Goal: Task Accomplishment & Management: Complete application form

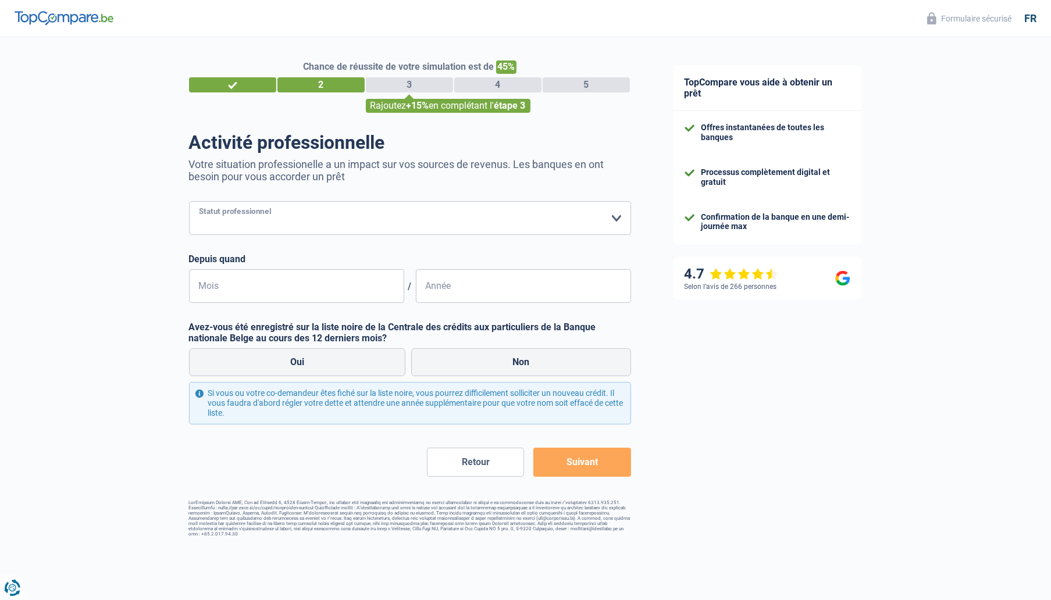
click at [299, 221] on select "Ouvrier Employé privé Employé public Invalide Indépendant Pensionné Chômeur Mut…" at bounding box center [410, 218] width 442 height 34
select select "independent"
click at [189, 202] on select "Ouvrier Employé privé Employé public Invalide Indépendant Pensionné Chômeur Mut…" at bounding box center [410, 218] width 442 height 34
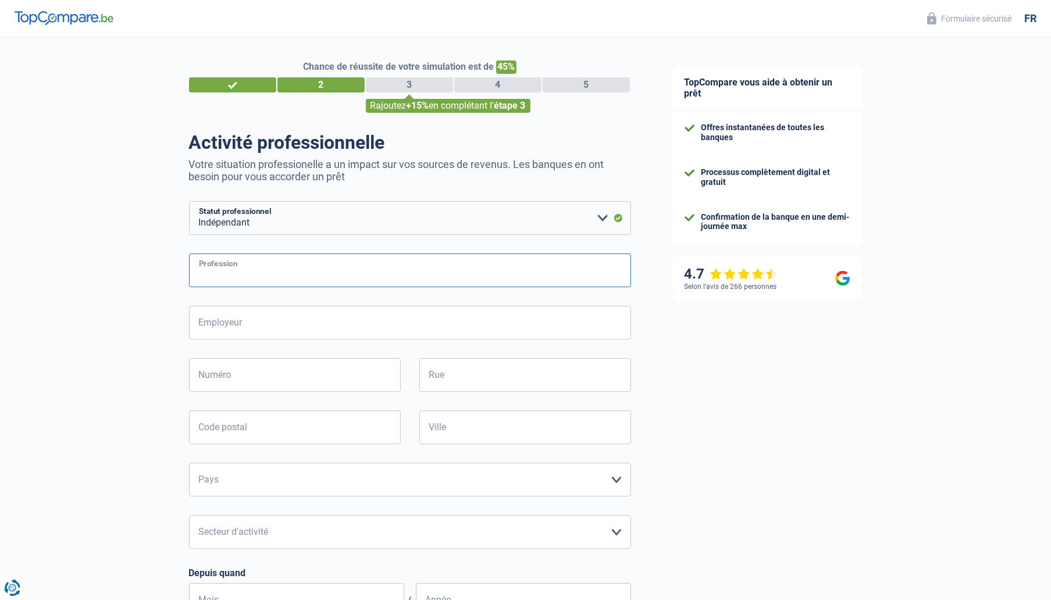
click at [297, 279] on input "Profession" at bounding box center [410, 271] width 442 height 34
click at [305, 275] on input "Profession" at bounding box center [410, 271] width 442 height 34
type input "GERANT"
click at [251, 325] on input "Employeur" at bounding box center [410, 323] width 442 height 34
type input "SOTAY"
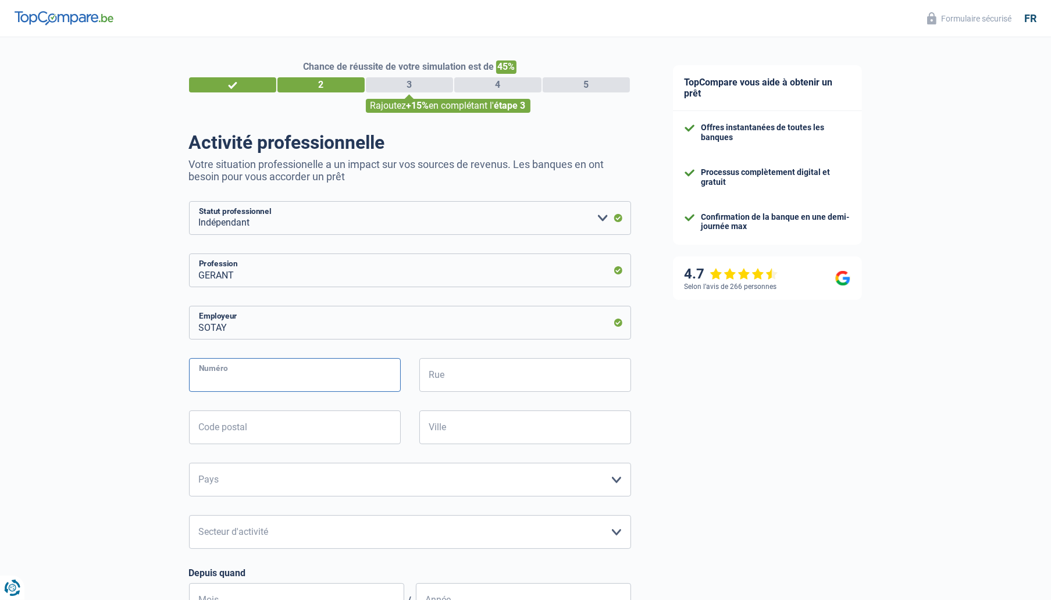
click at [263, 376] on input "Numéro" at bounding box center [295, 375] width 212 height 34
click at [283, 367] on input "Numéro" at bounding box center [295, 375] width 212 height 34
type input "7"
click at [467, 376] on input "Rue" at bounding box center [525, 375] width 212 height 34
type input "Place Communale 7"
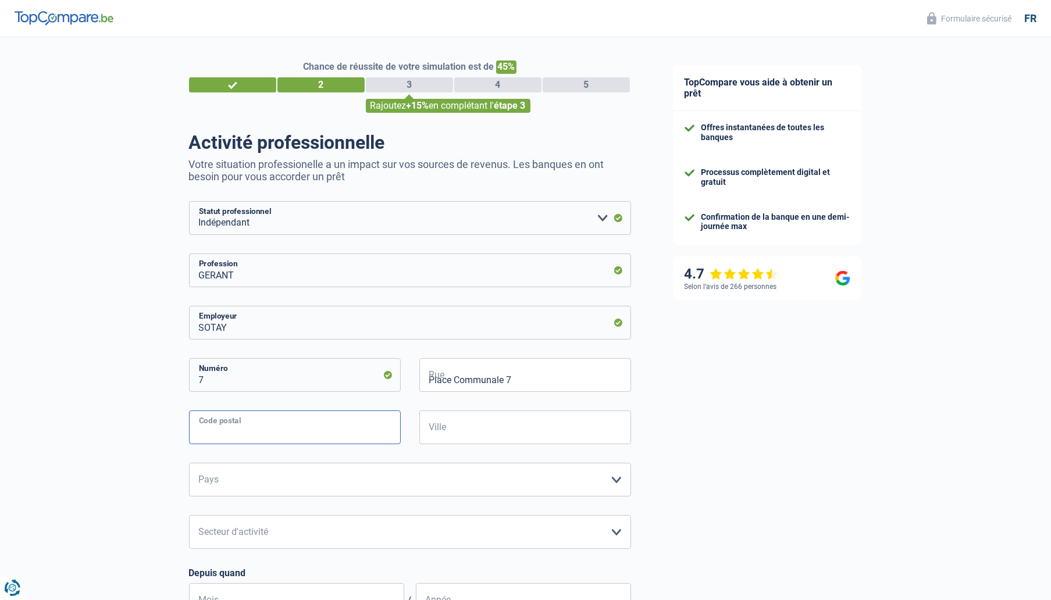
type input "4684"
type input "haccourt"
type input "route de tilice 3"
click at [329, 476] on select "Belgique Luxembourg Veuillez sélectionner une option" at bounding box center [410, 480] width 442 height 34
select select "BE"
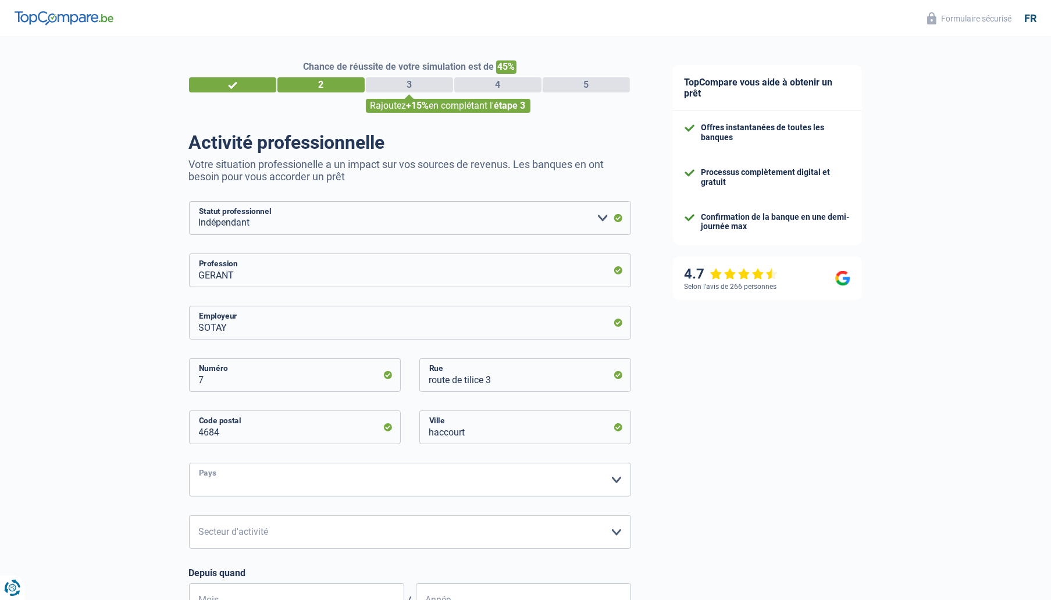
click at [189, 463] on select "Belgique Luxembourg Veuillez sélectionner une option" at bounding box center [410, 480] width 442 height 34
click at [295, 536] on select "Agriculture/Pêche Industrie Horeca Courier/Fitness/Taxi Construction Banques/As…" at bounding box center [410, 532] width 442 height 34
select select "smallCompanies"
click at [189, 516] on select "Agriculture/Pêche Industrie Horeca Courier/Fitness/Taxi Construction Banques/As…" at bounding box center [410, 532] width 442 height 34
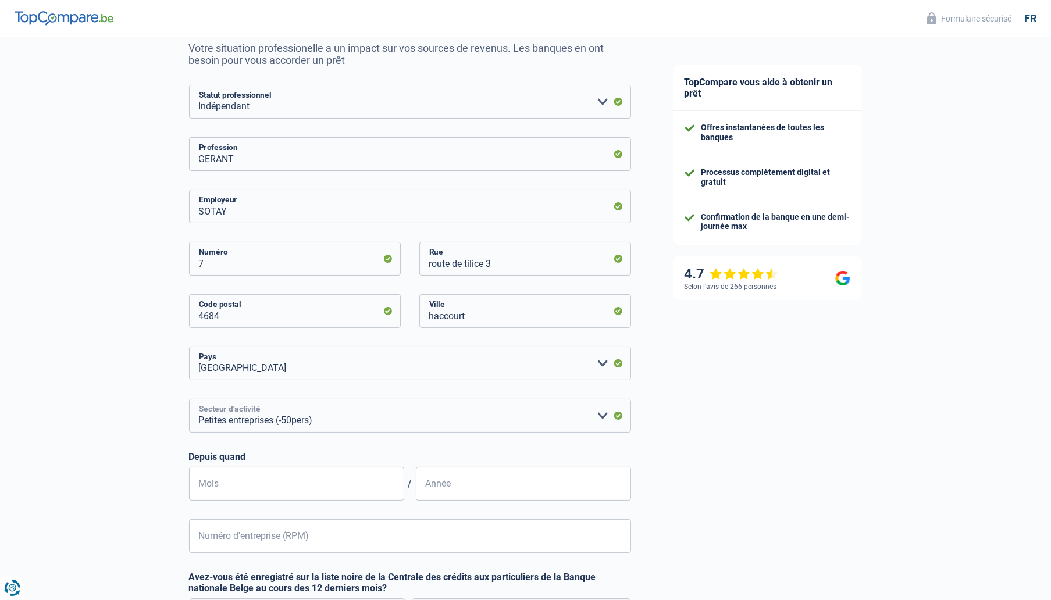
scroll to position [291, 0]
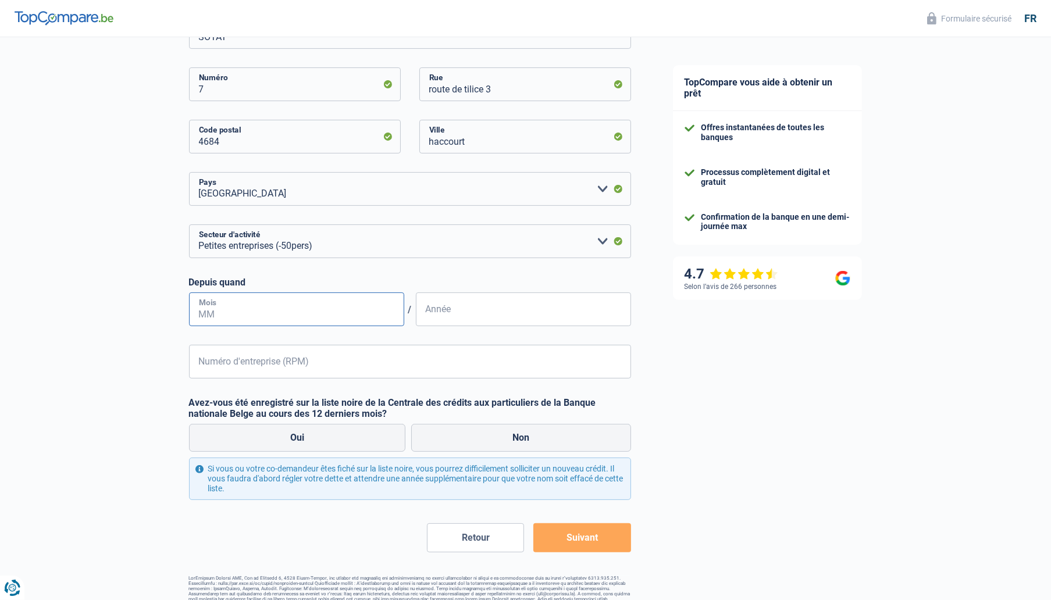
click at [273, 309] on input "Mois" at bounding box center [296, 310] width 215 height 34
click at [266, 308] on input "Mois" at bounding box center [296, 310] width 215 height 34
click at [216, 311] on input "01" at bounding box center [296, 310] width 215 height 34
drag, startPoint x: 211, startPoint y: 316, endPoint x: 174, endPoint y: 309, distance: 37.3
click at [174, 309] on div "Chance de réussite de votre simulation est de 45% 1 2 3 4 5 Rajoutez +15% en co…" at bounding box center [326, 179] width 652 height 875
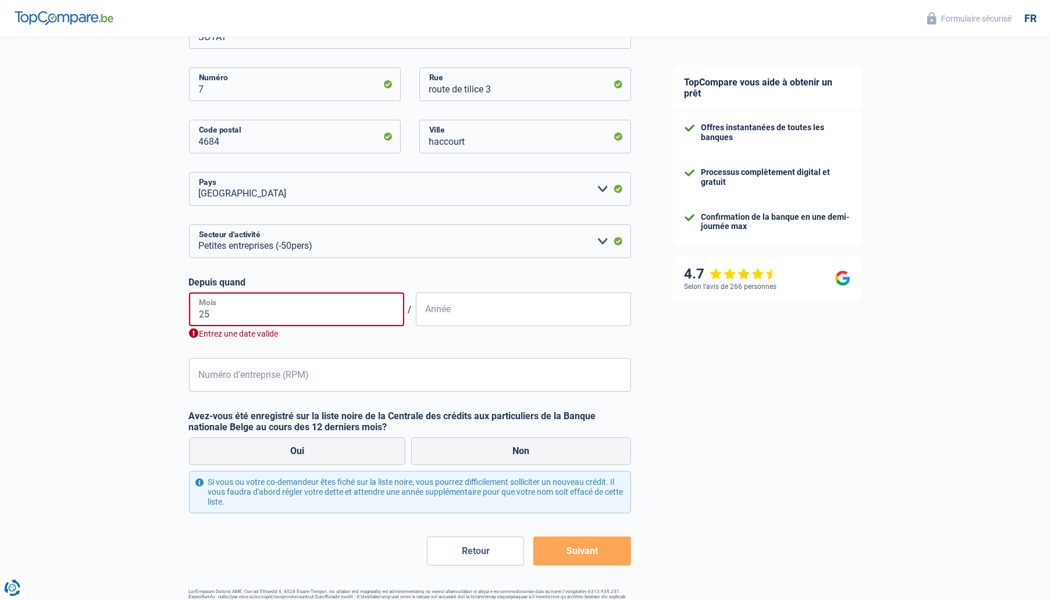
type input "2"
type input "03"
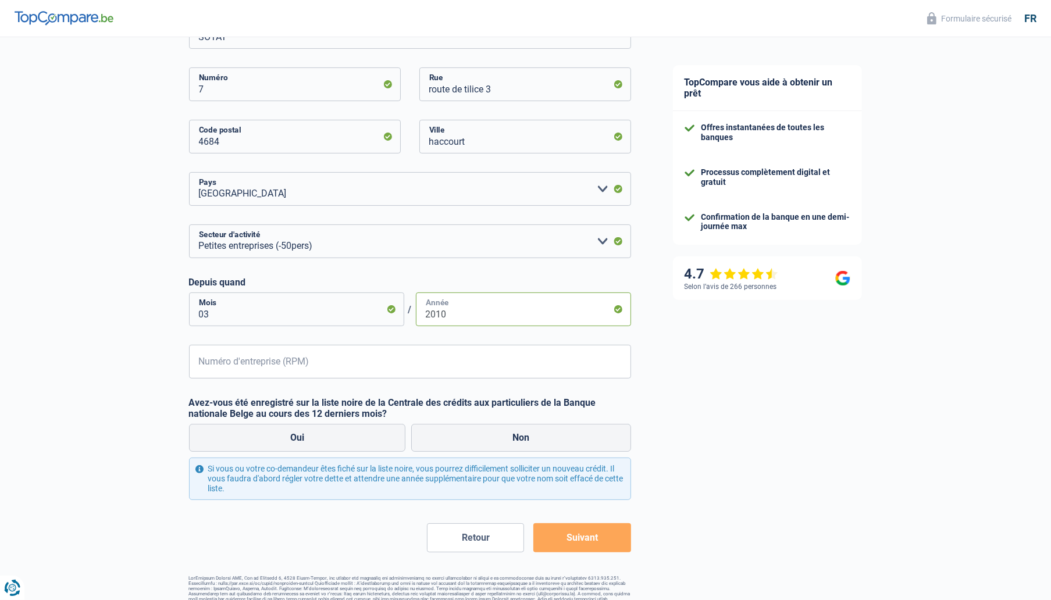
type input "2010"
click at [265, 369] on input "Numéro d'entreprise (RPM)" at bounding box center [410, 362] width 442 height 34
type input "0824301644"
click at [507, 434] on label "Non" at bounding box center [521, 438] width 220 height 28
click at [507, 434] on input "Non" at bounding box center [521, 438] width 220 height 28
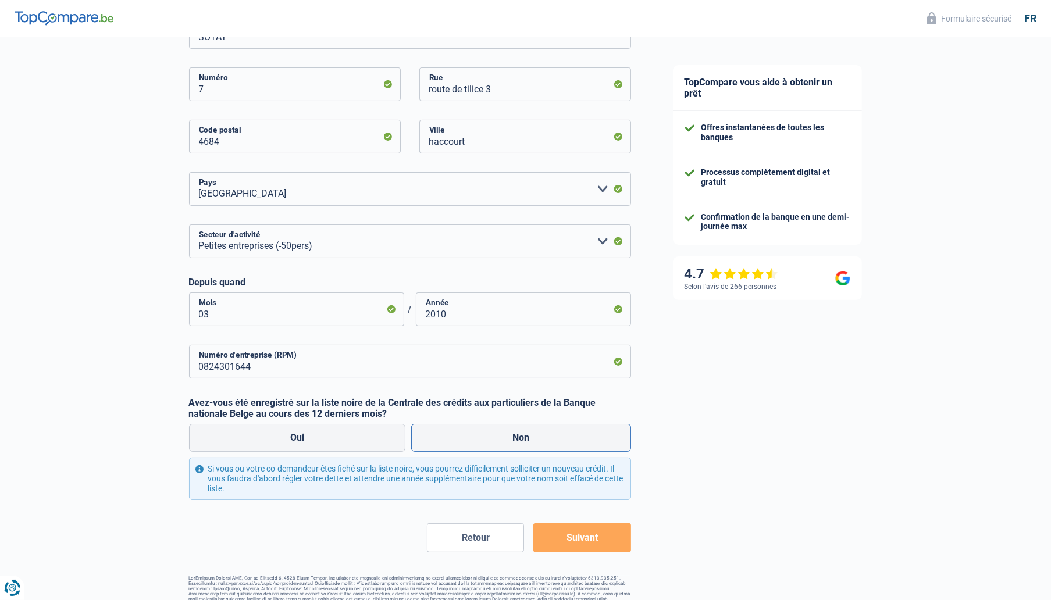
radio input "true"
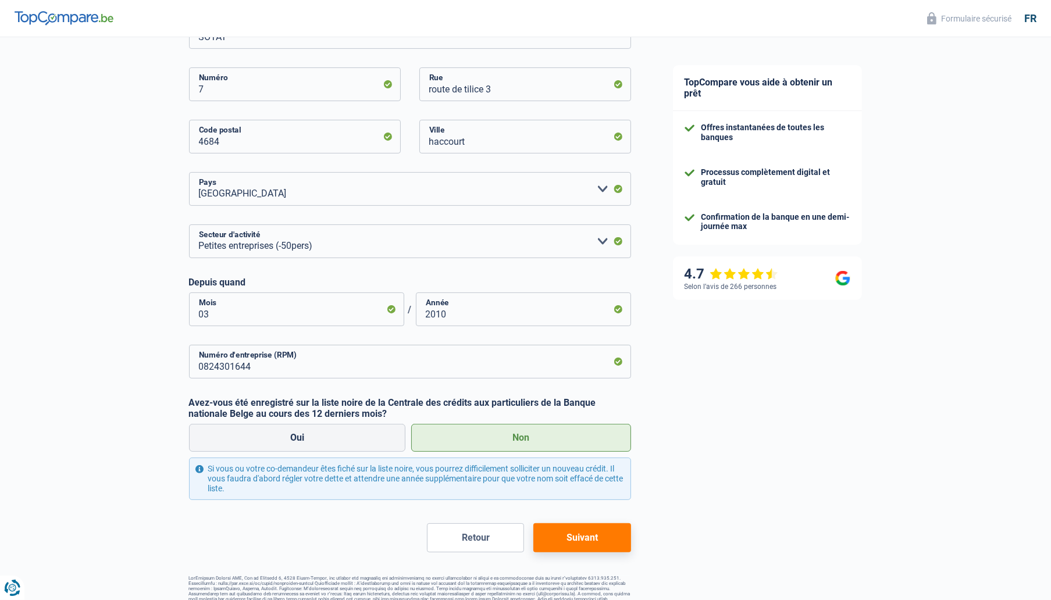
click at [609, 534] on button "Suivant" at bounding box center [581, 537] width 97 height 29
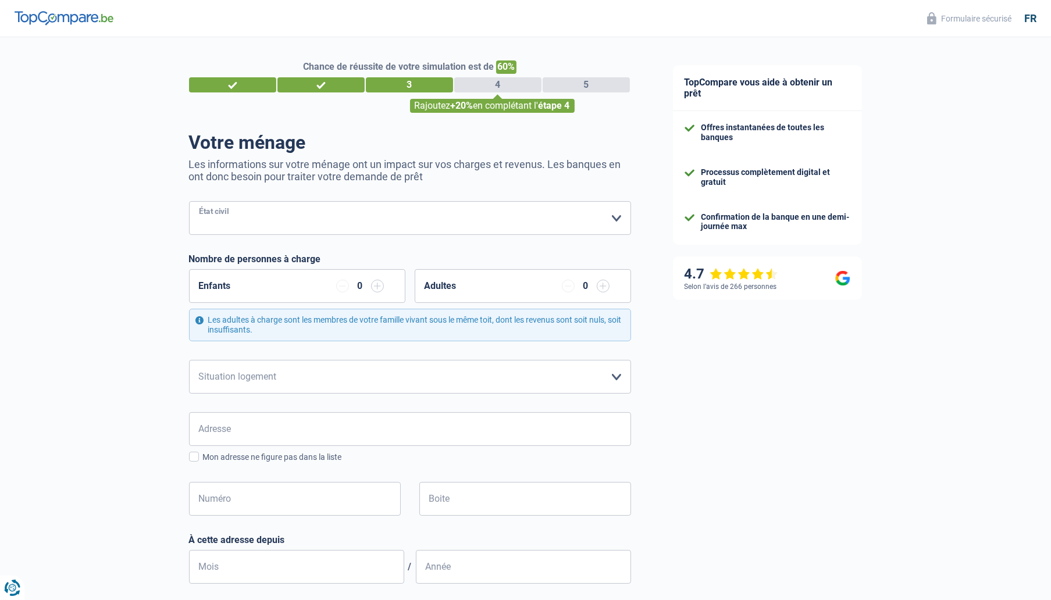
click at [312, 222] on select "Célibataire Marié(e) Cohabitant(e) légal(e) Divorcé(e) Veuf(ve) Séparé (de fait…" at bounding box center [410, 218] width 442 height 34
select select "married"
click at [189, 202] on select "Célibataire Marié(e) Cohabitant(e) légal(e) Divorcé(e) Veuf(ve) Séparé (de fait…" at bounding box center [410, 218] width 442 height 34
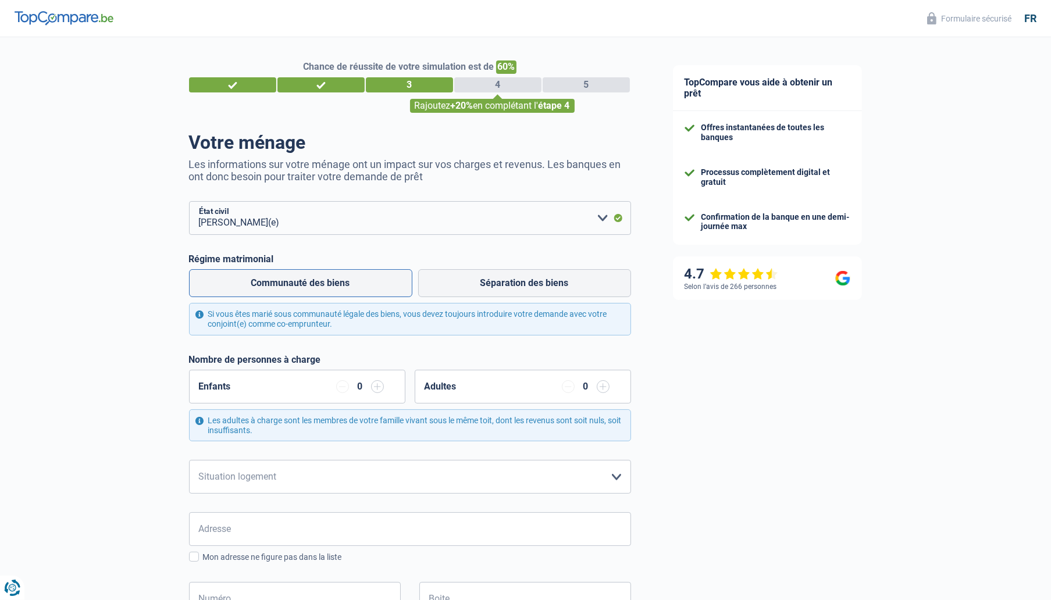
click at [343, 285] on label "Communauté des biens" at bounding box center [300, 283] width 223 height 28
click at [343, 285] on input "Communauté des biens" at bounding box center [300, 283] width 223 height 28
radio input "true"
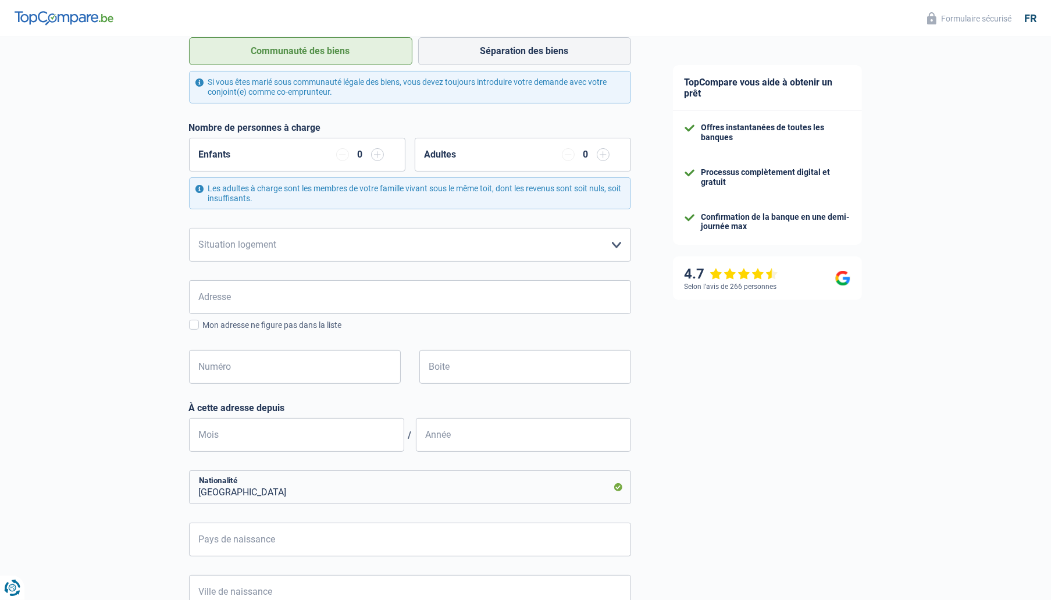
scroll to position [233, 0]
click at [437, 240] on select "Locataire Propriétaire avec prêt hypothécaire Propriétaire sans prêt hypothécai…" at bounding box center [410, 244] width 442 height 34
select select "ownerWithMortgage"
click at [189, 227] on select "Locataire Propriétaire avec prêt hypothécaire Propriétaire sans prêt hypothécai…" at bounding box center [410, 244] width 442 height 34
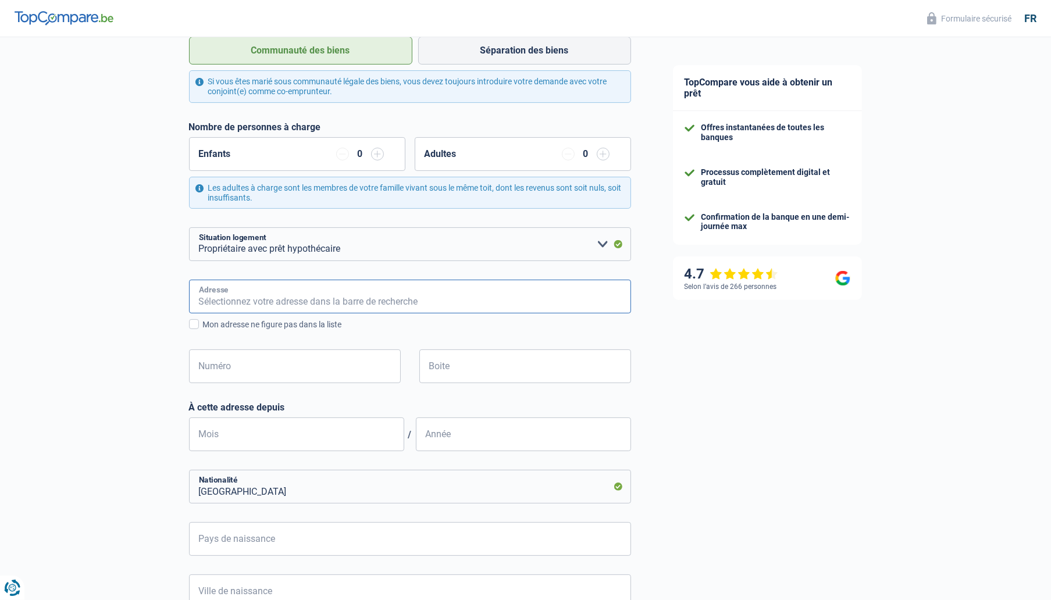
click at [369, 304] on input "Adresse" at bounding box center [410, 297] width 442 height 34
type input "Place Communale 7"
type input "Belgique"
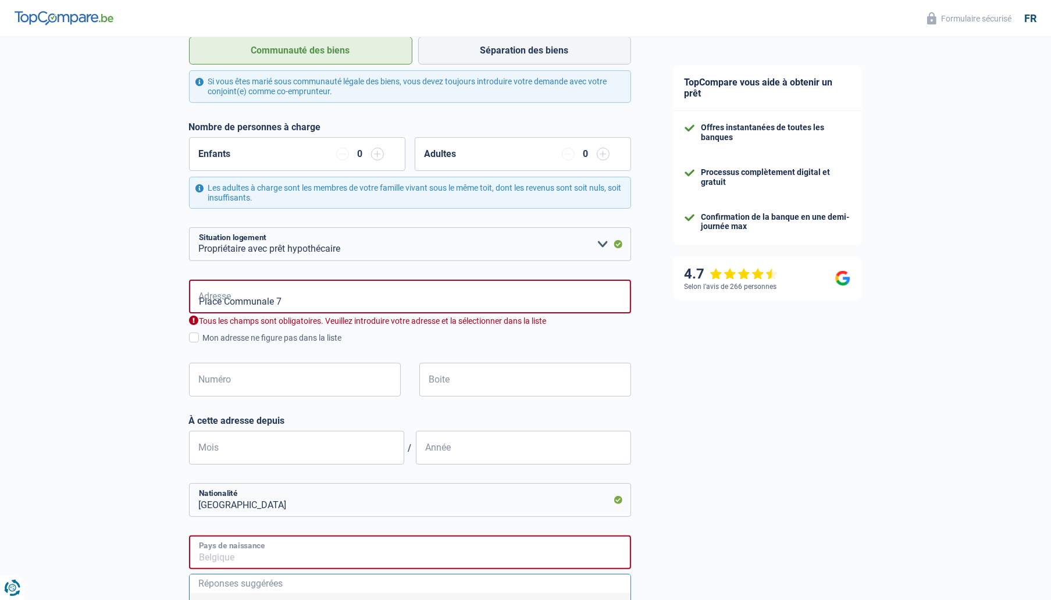
type input "Belgique"
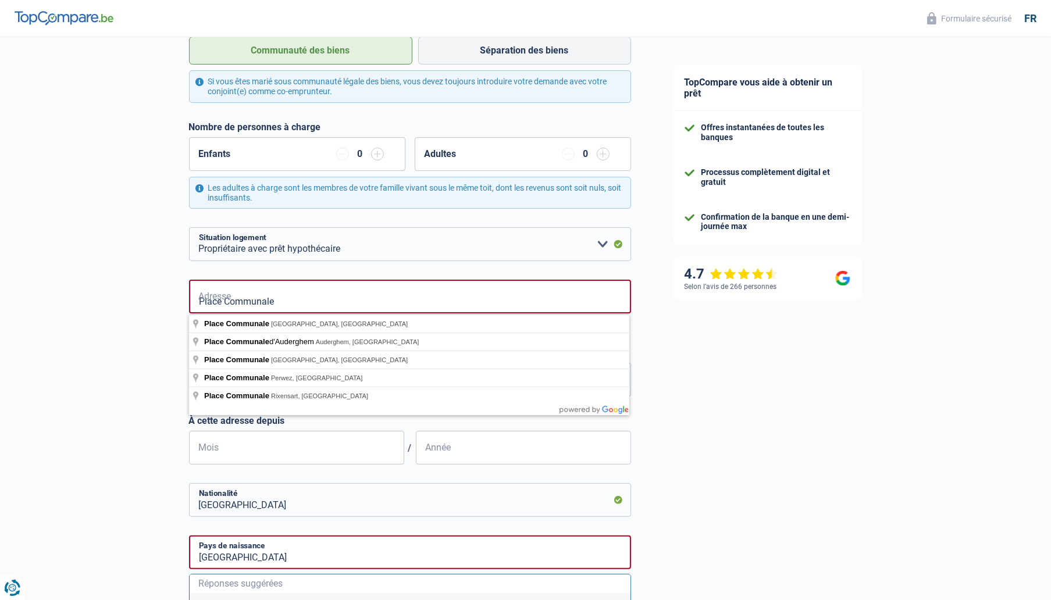
type input "Place Communale"
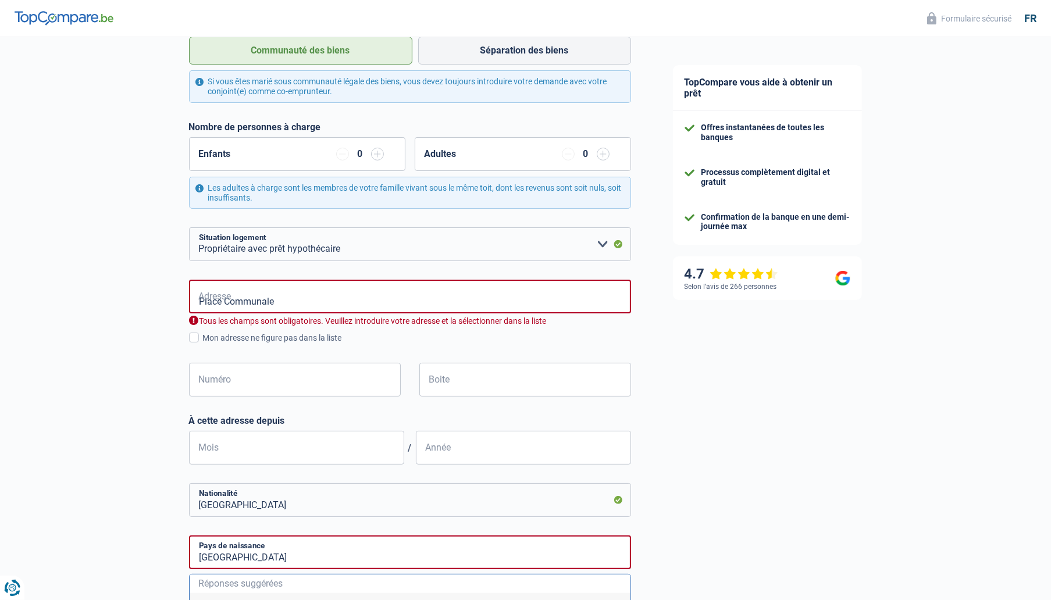
click at [685, 355] on div "TopCompare vous aide à obtenir un prêt Offres instantanées de toutes les banque…" at bounding box center [852, 369] width 400 height 1129
click at [256, 376] on input "Numéro" at bounding box center [295, 380] width 212 height 34
type input "7"
click at [452, 413] on div "Boite" at bounding box center [525, 389] width 230 height 52
click at [307, 299] on input "Place Communale" at bounding box center [410, 297] width 442 height 34
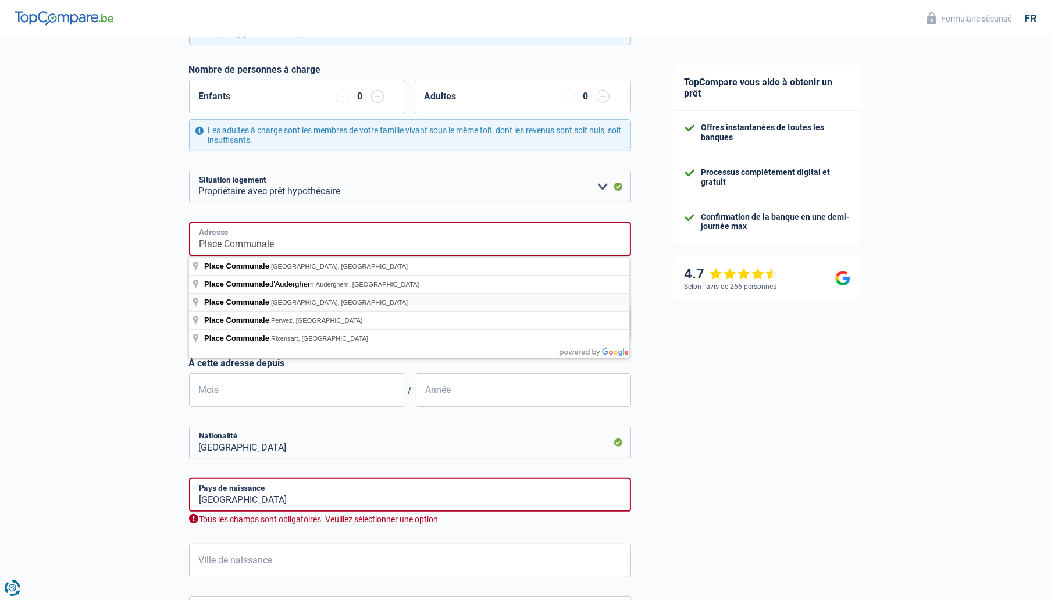
scroll to position [291, 0]
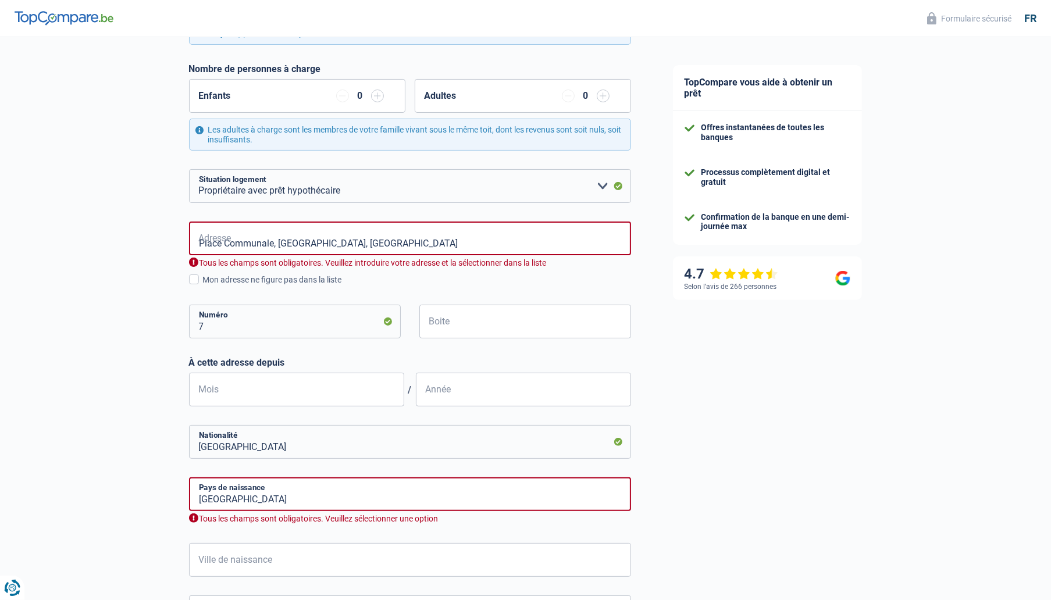
type input "Place Communale, 4684, Oupeye, BE"
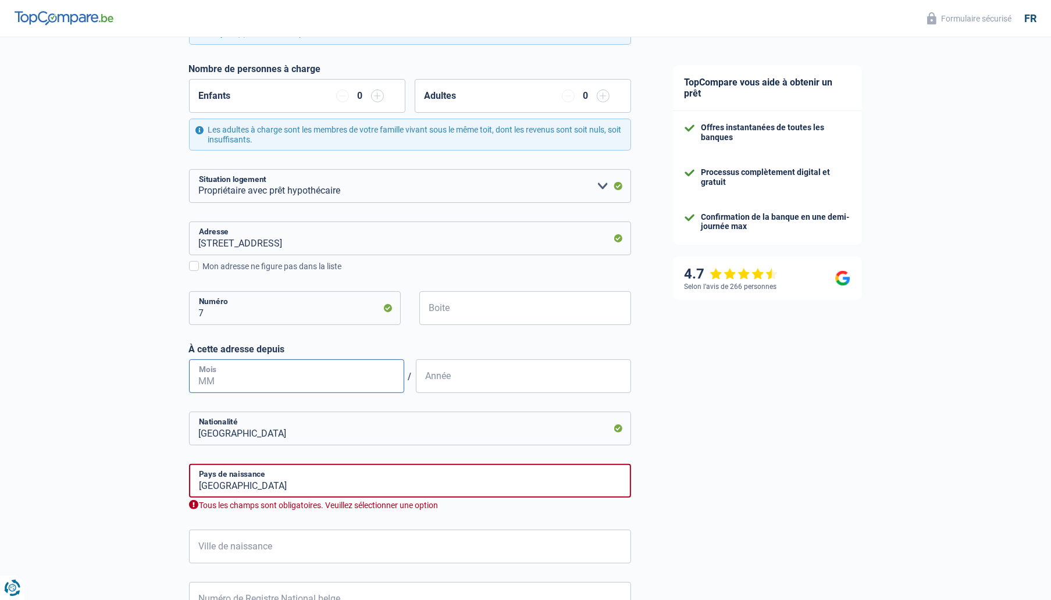
click at [295, 379] on input "Mois" at bounding box center [296, 376] width 215 height 34
type input "07"
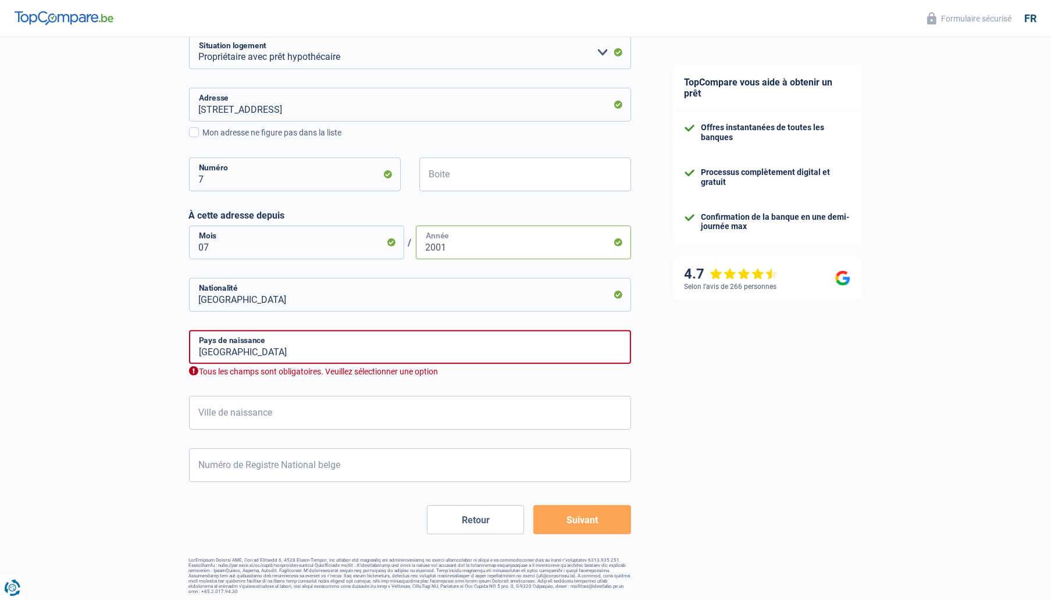
scroll to position [428, 0]
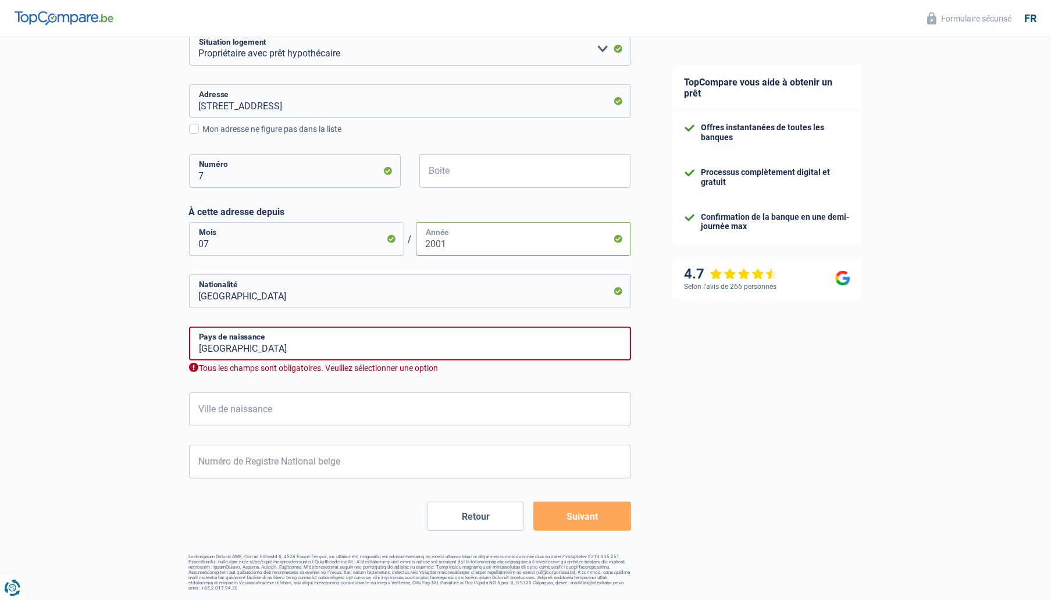
type input "2001"
click at [304, 414] on input "Ville de naissance" at bounding box center [410, 410] width 442 height 34
type input "hermalle sous argenteau"
click at [381, 466] on input "Numéro de Registre National belge" at bounding box center [410, 462] width 442 height 34
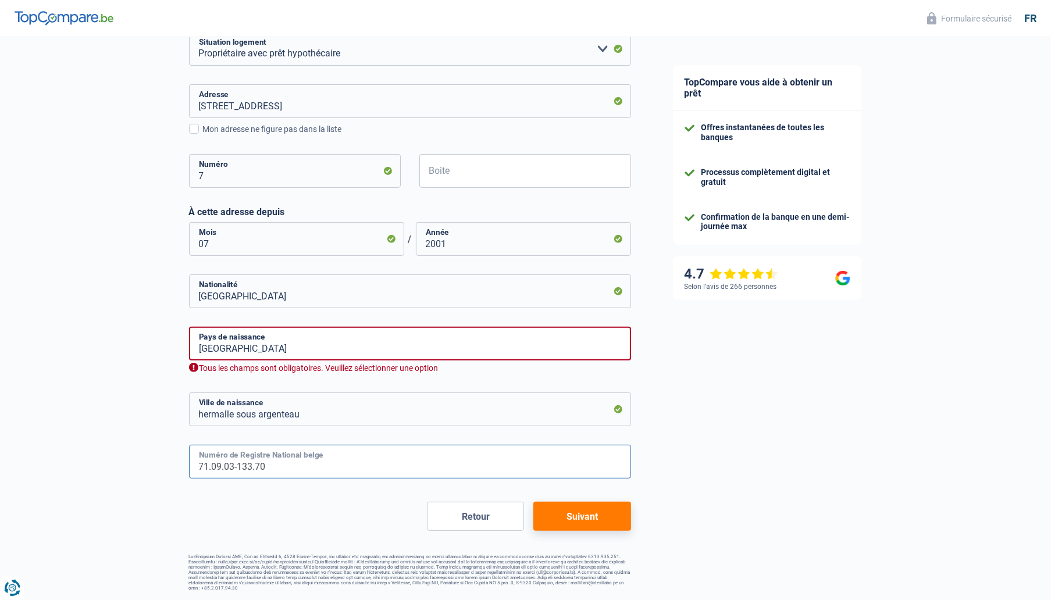
type input "71.09.03-133.70"
click at [331, 354] on input "Belgique" at bounding box center [410, 344] width 442 height 34
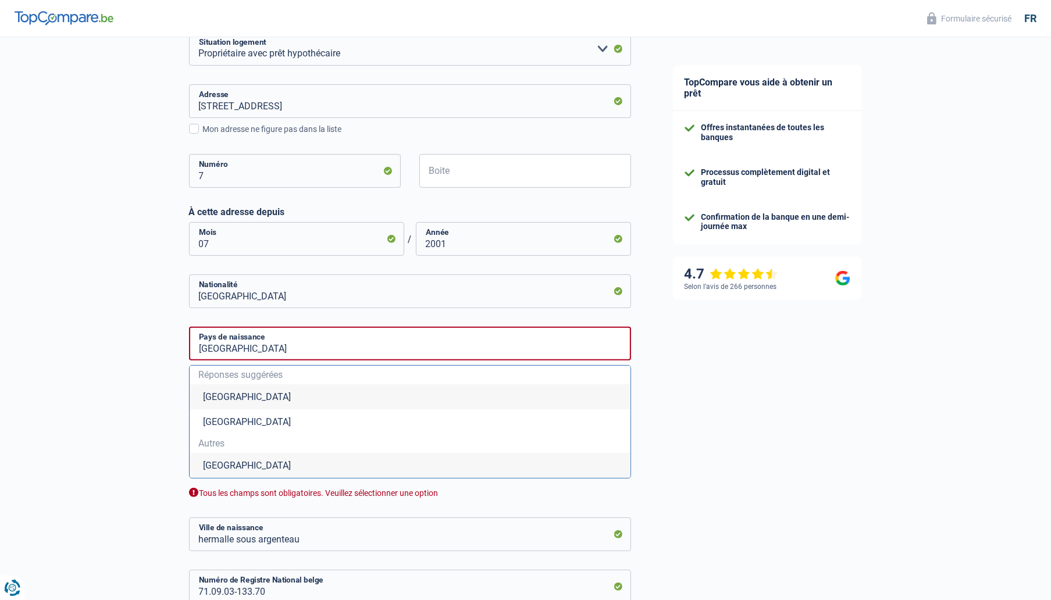
click at [242, 395] on li "Belgique" at bounding box center [410, 396] width 441 height 25
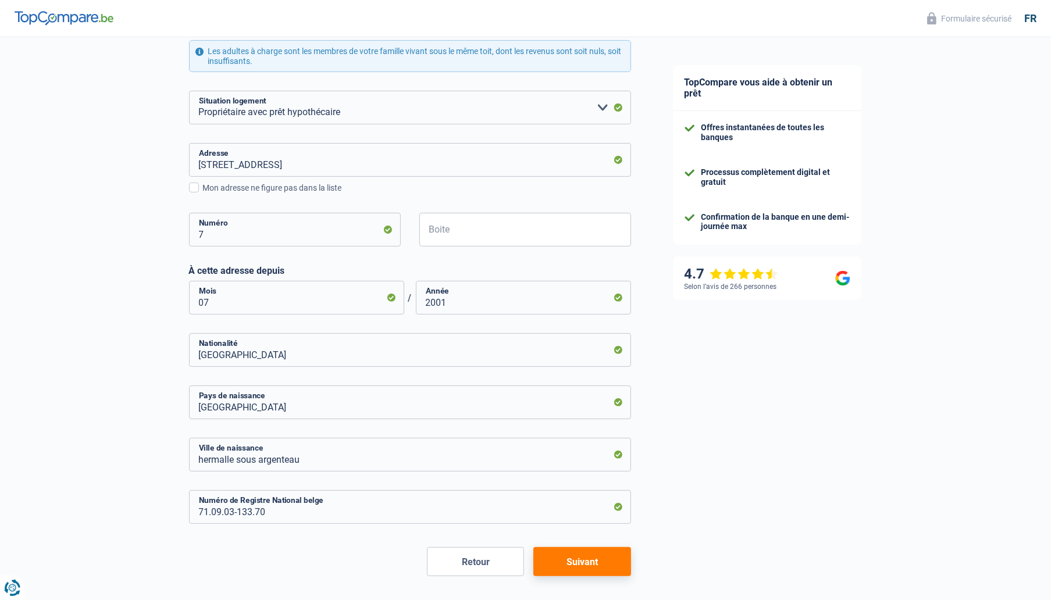
scroll to position [415, 0]
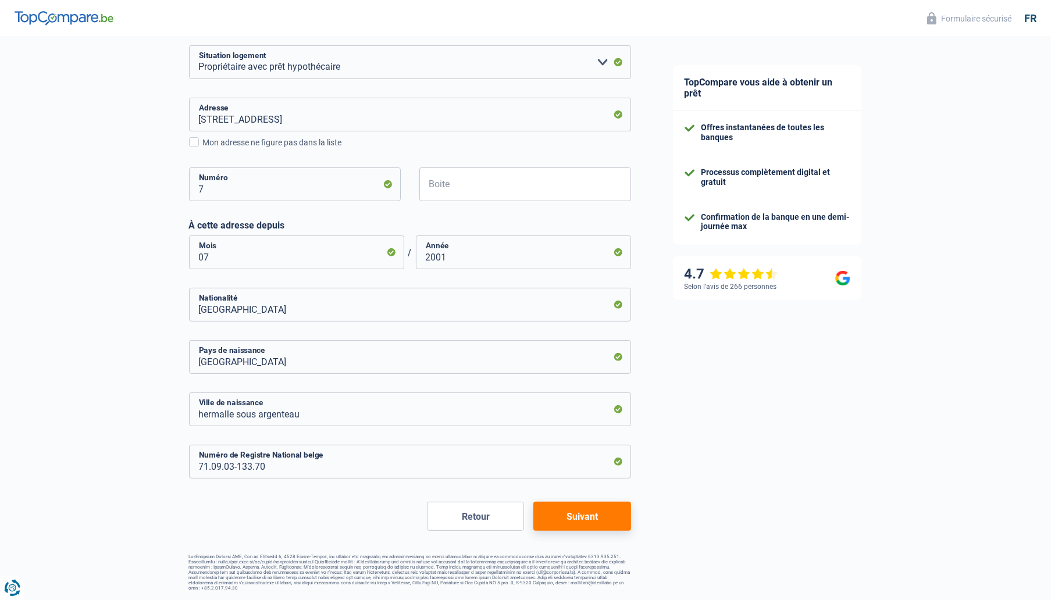
click at [602, 514] on button "Suivant" at bounding box center [581, 516] width 97 height 29
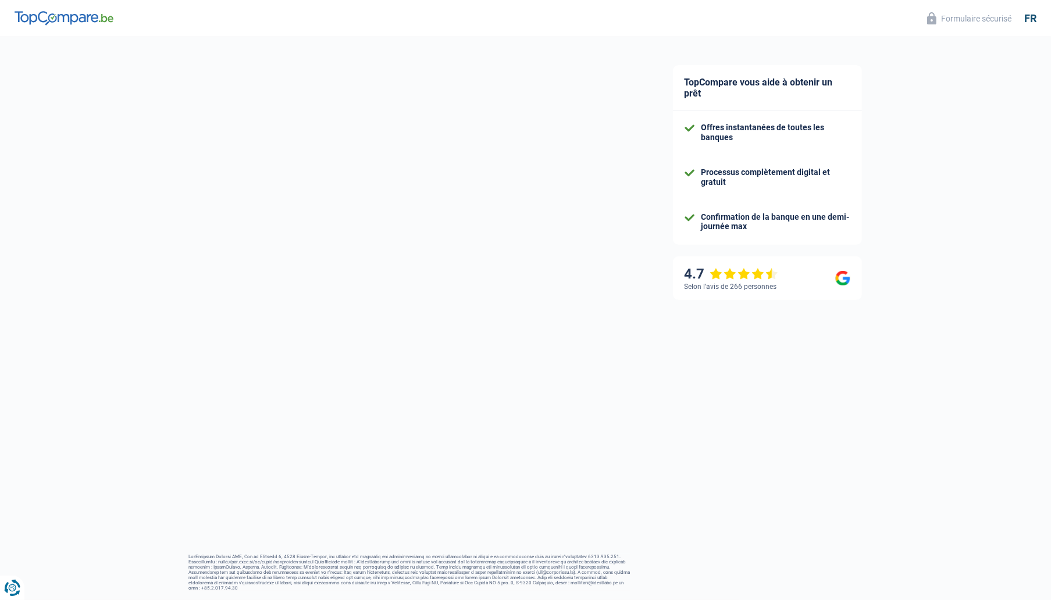
select select "netSalary"
select select "mortgage"
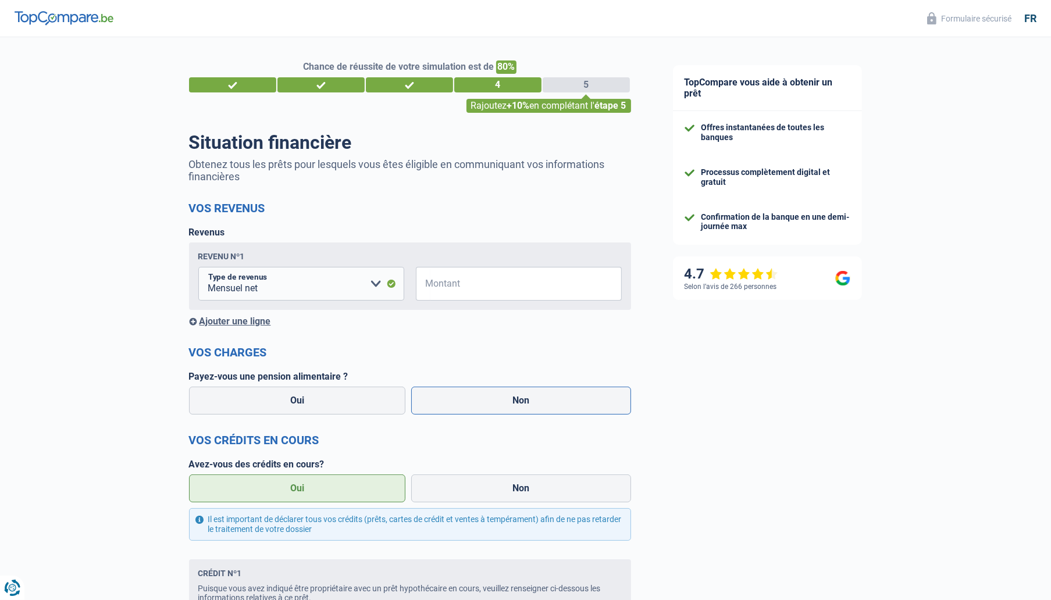
click at [515, 398] on label "Non" at bounding box center [521, 401] width 220 height 28
click at [515, 398] on input "Non" at bounding box center [521, 401] width 220 height 28
radio input "true"
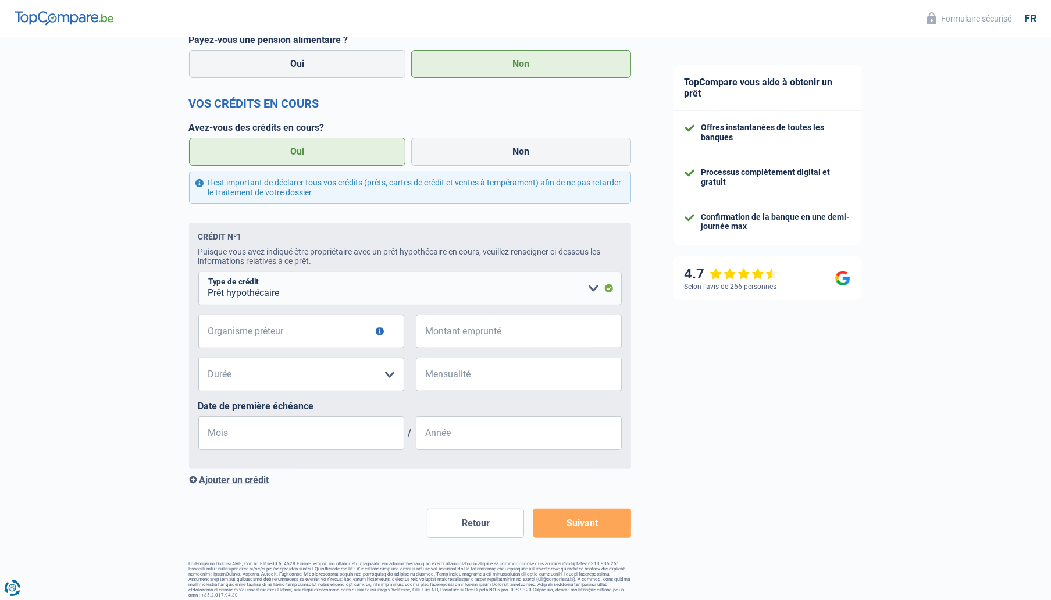
scroll to position [346, 0]
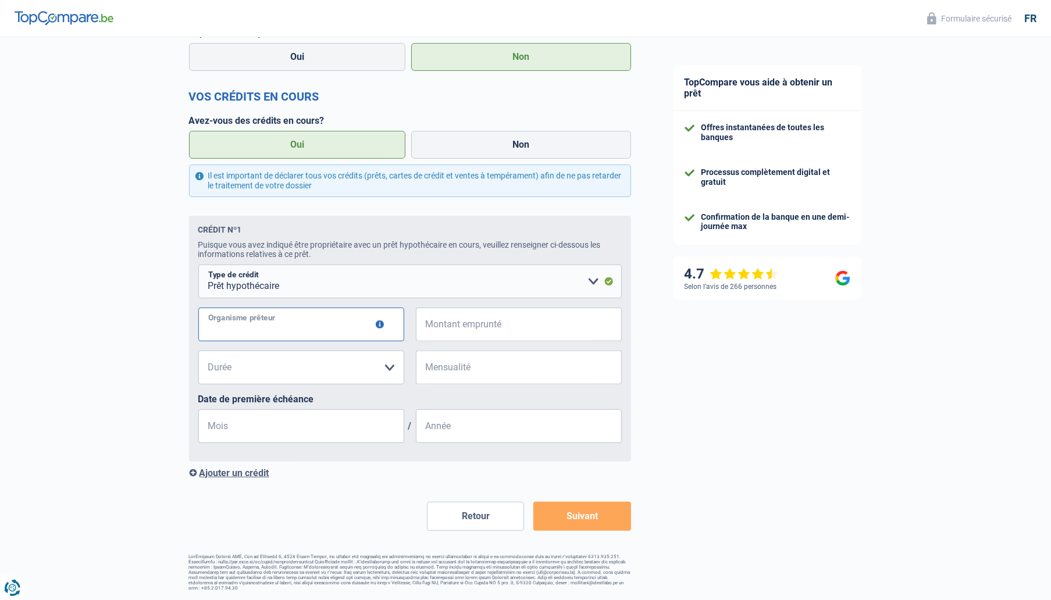
click at [314, 323] on input "Organisme prêteur" at bounding box center [301, 325] width 206 height 34
type input "record"
click at [456, 326] on input "Montant emprunté" at bounding box center [525, 325] width 191 height 34
click at [431, 324] on input "Montant emprunté" at bounding box center [525, 325] width 191 height 34
type input "679.123"
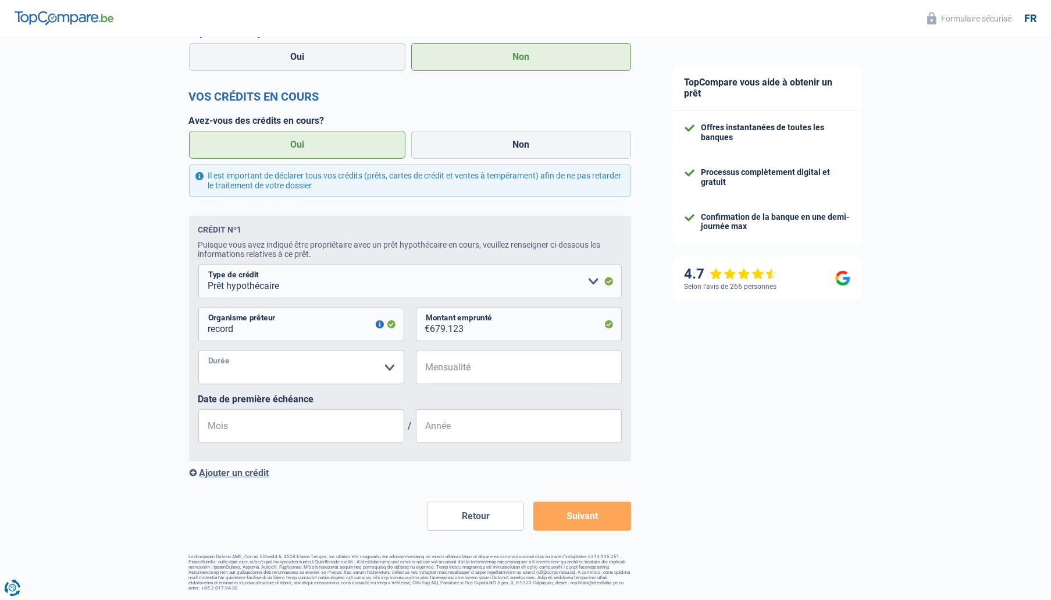
click at [307, 370] on select "120 mois 180 mois 240 mois 300 mois 360 mois 420 mois Veuillez sélectionner une…" at bounding box center [301, 368] width 206 height 34
click at [277, 421] on input "Mois" at bounding box center [301, 426] width 206 height 34
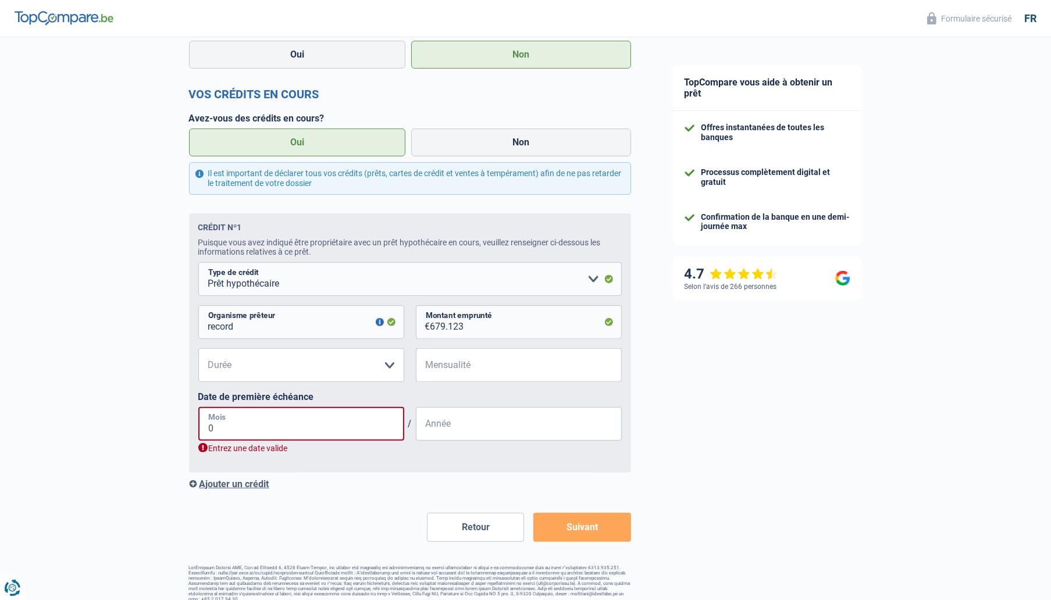
type input "07"
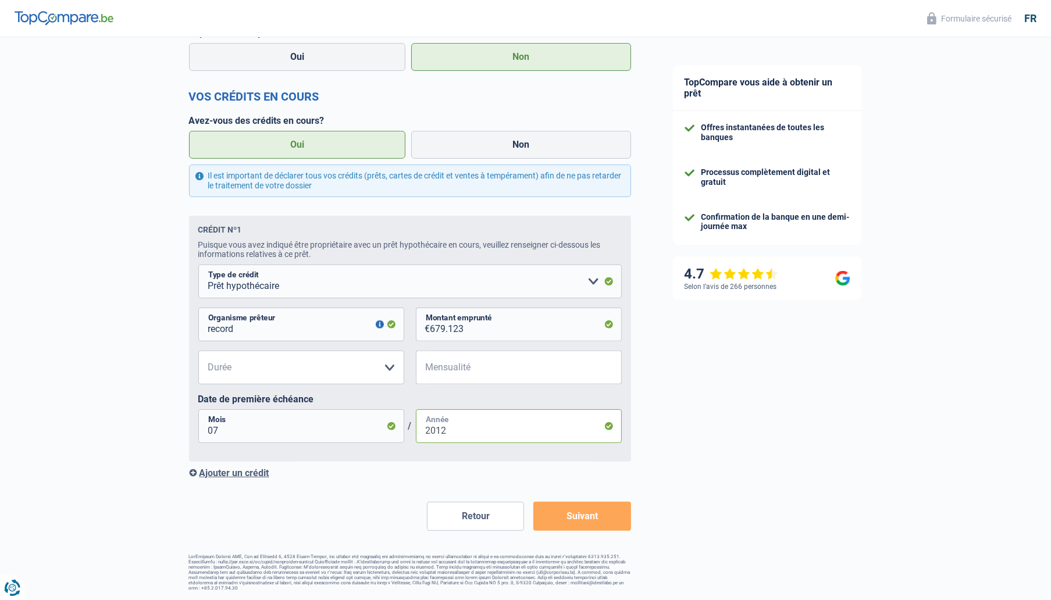
type input "2012"
drag, startPoint x: 475, startPoint y: 327, endPoint x: 354, endPoint y: 313, distance: 121.8
click at [354, 313] on div "record Organisme prêteur Veillez à ne pas indiquer le nom du courtier, mais bie…" at bounding box center [409, 329] width 423 height 43
type input "679.123"
click at [437, 376] on input "Mensualité" at bounding box center [525, 368] width 191 height 34
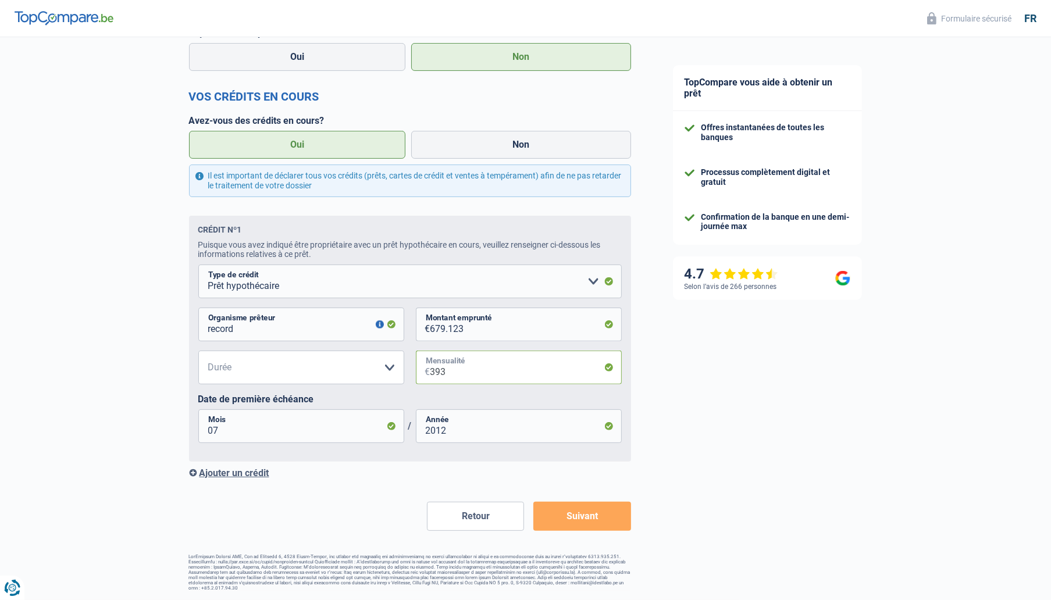
type input "393"
click at [241, 369] on select "120 mois 180 mois 240 mois 300 mois 360 mois 420 mois Veuillez sélectionner une…" at bounding box center [301, 368] width 206 height 34
select select "240"
click at [198, 351] on select "120 mois 180 mois 240 mois 300 mois 360 mois 420 mois Veuillez sélectionner une…" at bounding box center [301, 368] width 206 height 34
click at [255, 473] on div "Ajouter un crédit" at bounding box center [410, 473] width 442 height 11
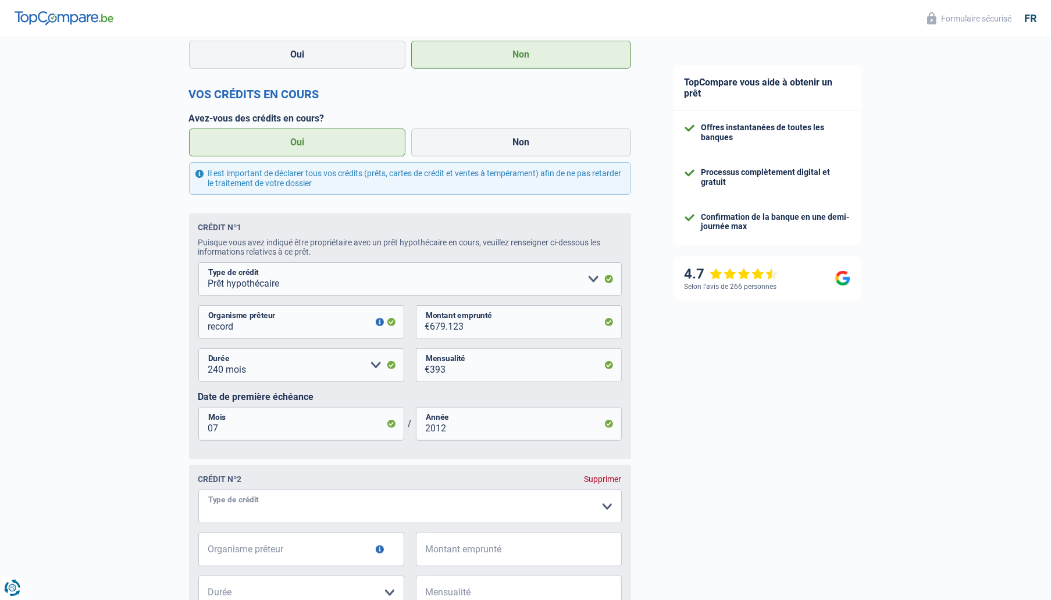
click at [284, 511] on select "Carte ou ouverture de crédit Prêt hypothécaire Vente à tempérament Prêt à tempé…" at bounding box center [409, 507] width 423 height 34
select select "mortgage"
click at [198, 518] on select "Carte ou ouverture de crédit Prêt hypothécaire Vente à tempérament Prêt à tempé…" at bounding box center [409, 507] width 423 height 34
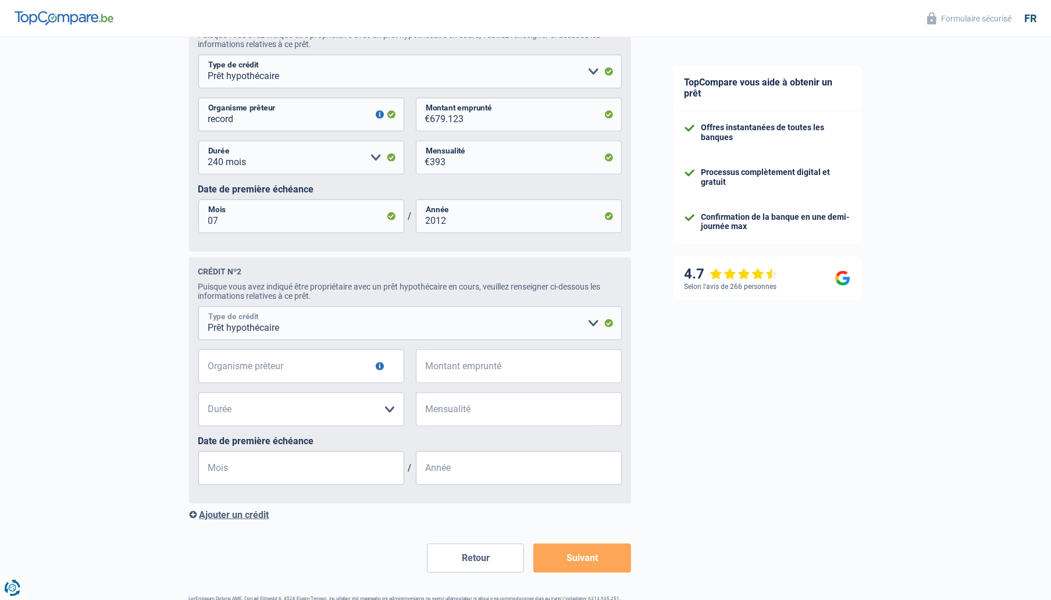
scroll to position [579, 0]
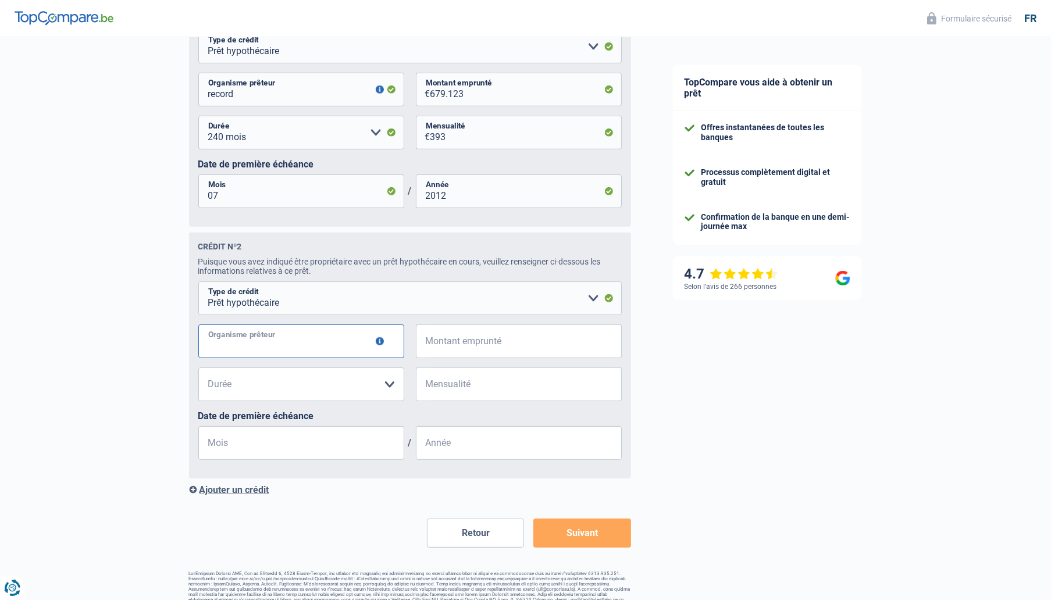
click at [302, 348] on input "Organisme prêteur" at bounding box center [301, 341] width 206 height 34
type input "record credit"
click at [257, 94] on input "record" at bounding box center [301, 90] width 206 height 34
type input "record credit"
click at [466, 343] on input "Montant emprunté" at bounding box center [525, 341] width 191 height 34
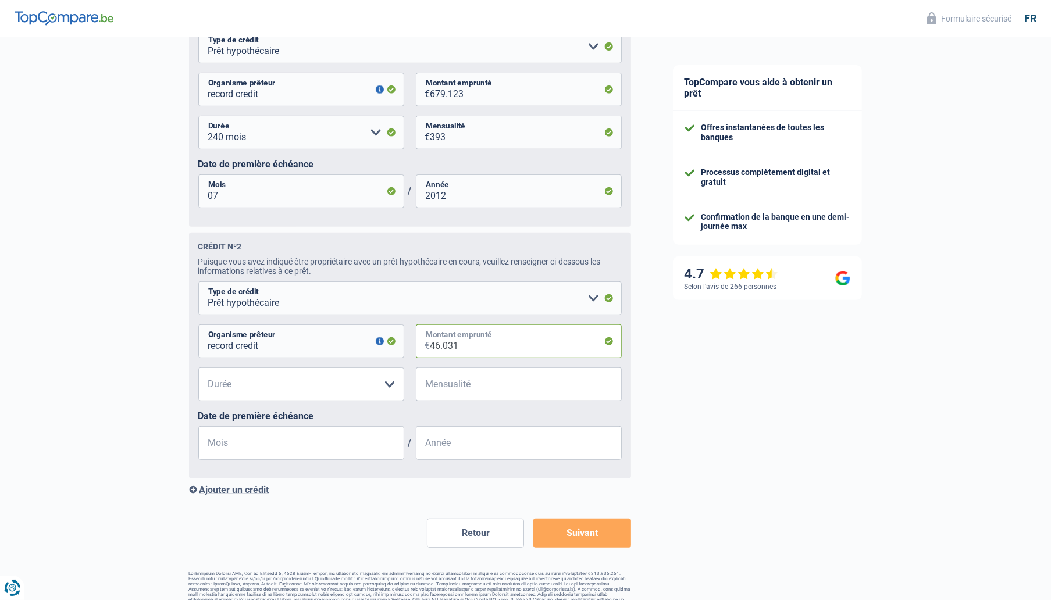
type input "46.031"
drag, startPoint x: 472, startPoint y: 97, endPoint x: 404, endPoint y: 88, distance: 69.2
click at [404, 88] on div "record credit Organisme prêteur Veillez à ne pas indiquer le nom du courtier, m…" at bounding box center [409, 94] width 423 height 43
type input "6"
select select
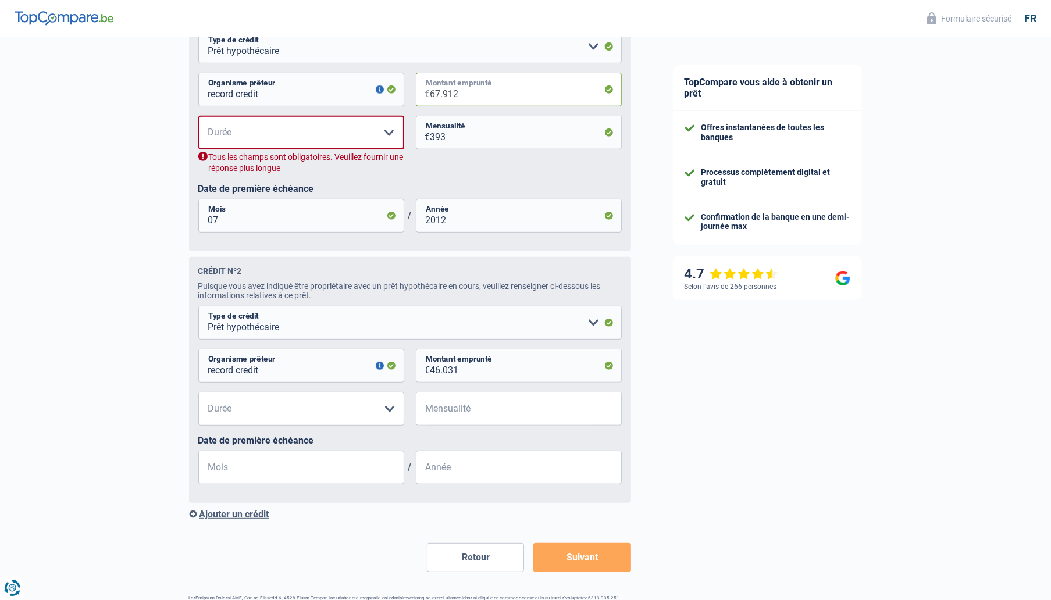
type input "67.912"
click at [345, 139] on select "120 mois 180 mois 240 mois 300 mois 360 mois 420 mois Veuillez sélectionner une…" at bounding box center [301, 133] width 206 height 34
select select "240"
click at [198, 118] on select "120 mois 180 mois 240 mois 300 mois 360 mois 420 mois Veuillez sélectionner une…" at bounding box center [301, 133] width 206 height 34
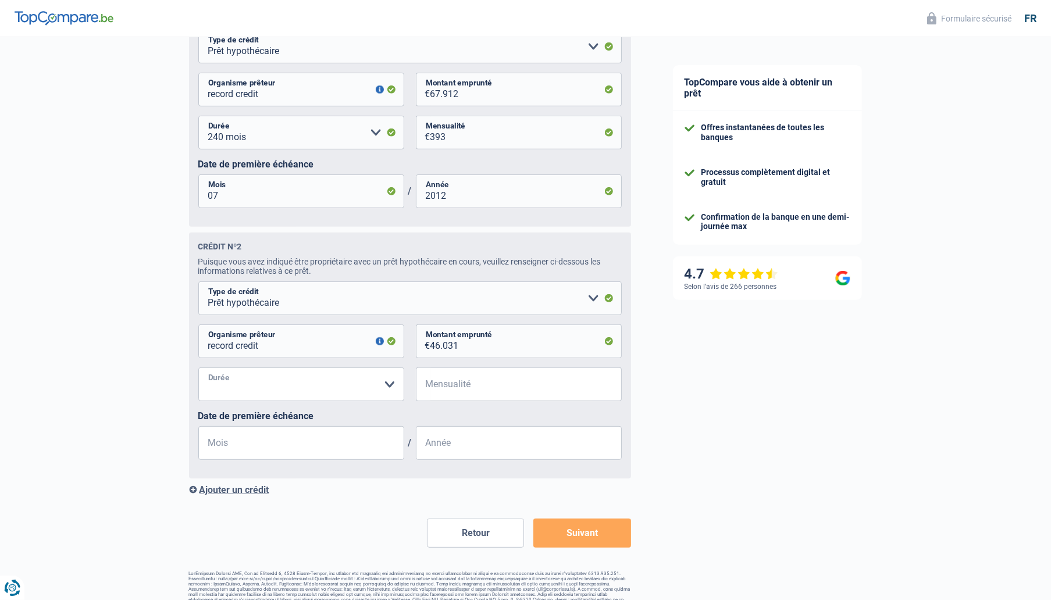
click at [312, 393] on select "120 mois 180 mois 240 mois 300 mois 360 mois 420 mois Veuillez sélectionner une…" at bounding box center [301, 385] width 206 height 34
select select "240"
click at [198, 372] on select "120 mois 180 mois 240 mois 300 mois 360 mois 420 mois Veuillez sélectionner une…" at bounding box center [301, 385] width 206 height 34
click at [447, 392] on input "Mensualité" at bounding box center [525, 385] width 191 height 34
type input "278"
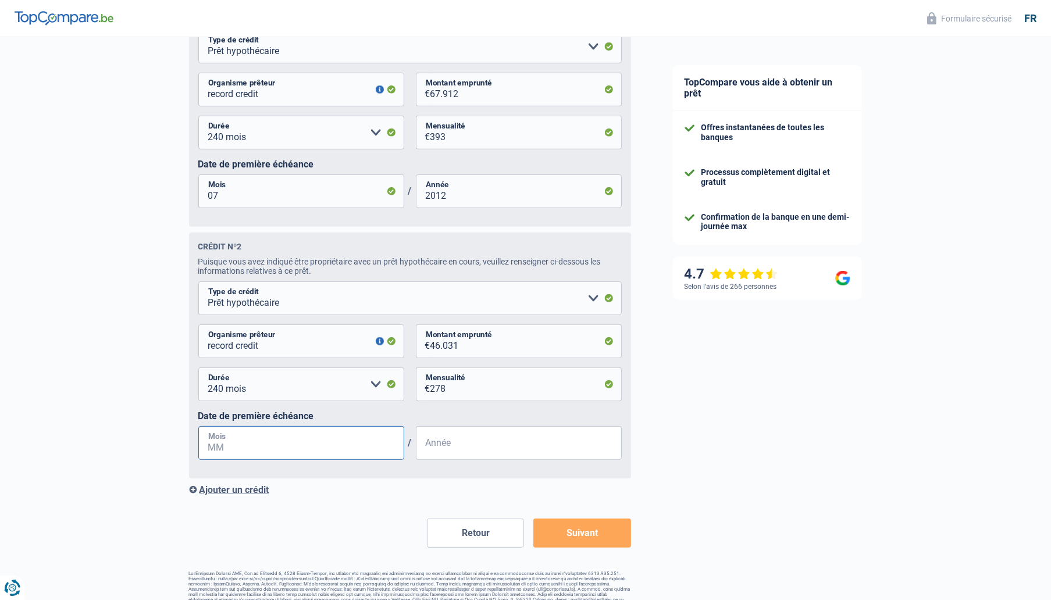
click at [348, 450] on input "Mois" at bounding box center [301, 443] width 206 height 34
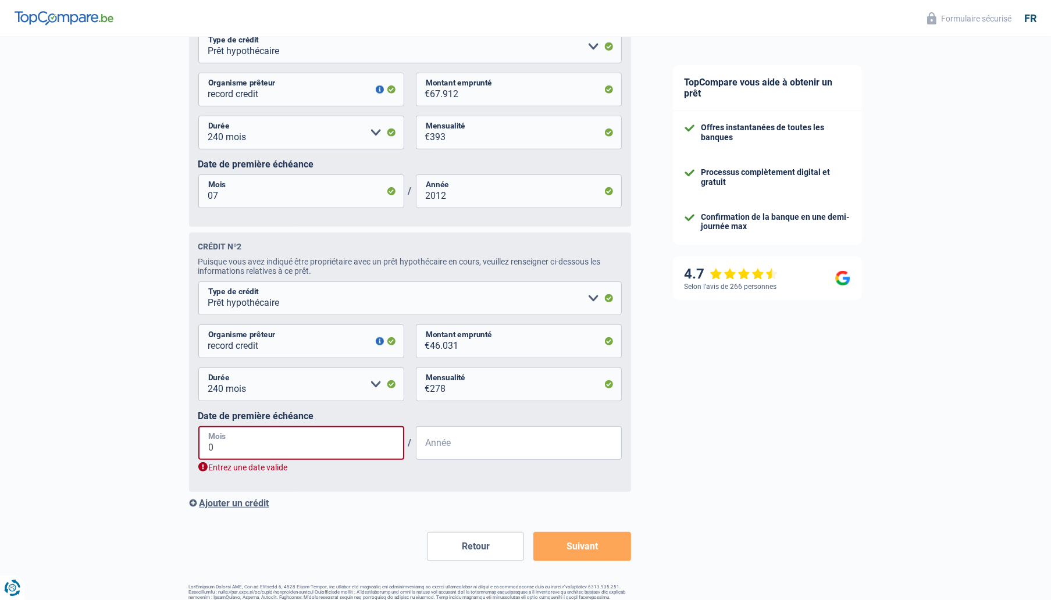
type input "07"
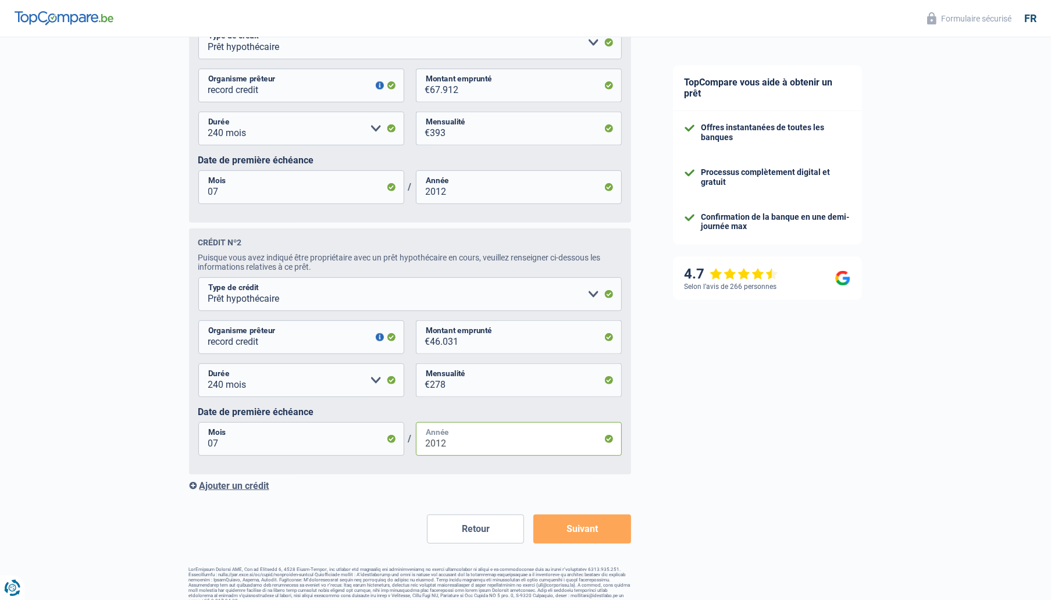
scroll to position [600, 0]
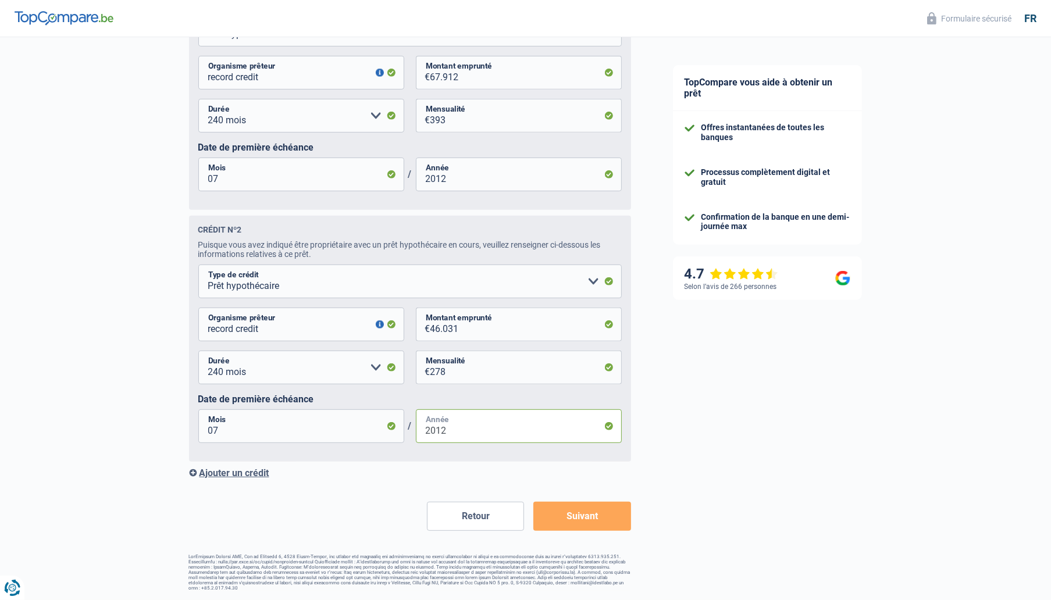
type input "2012"
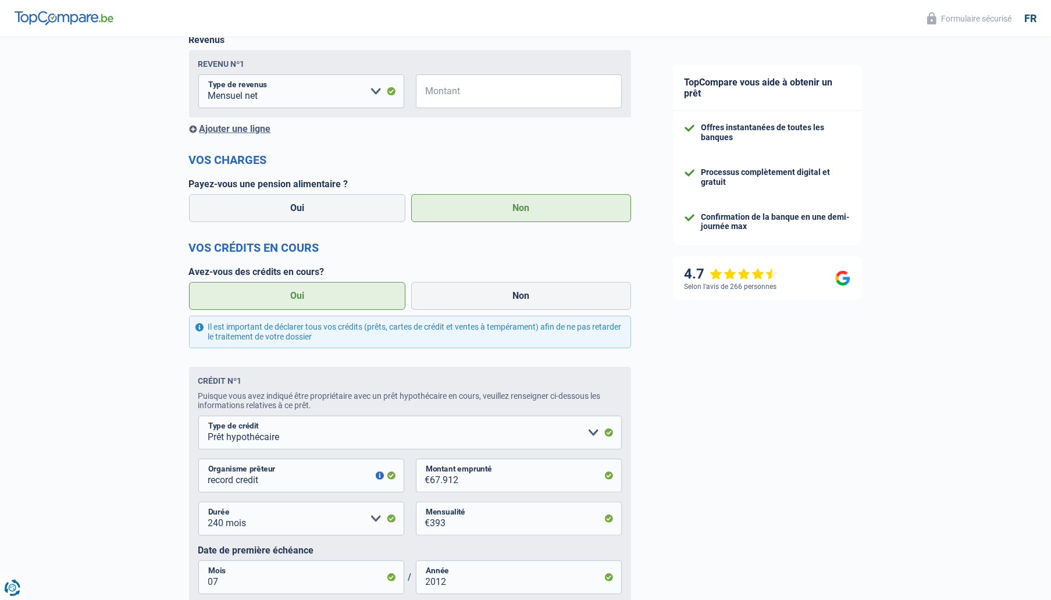
scroll to position [134, 0]
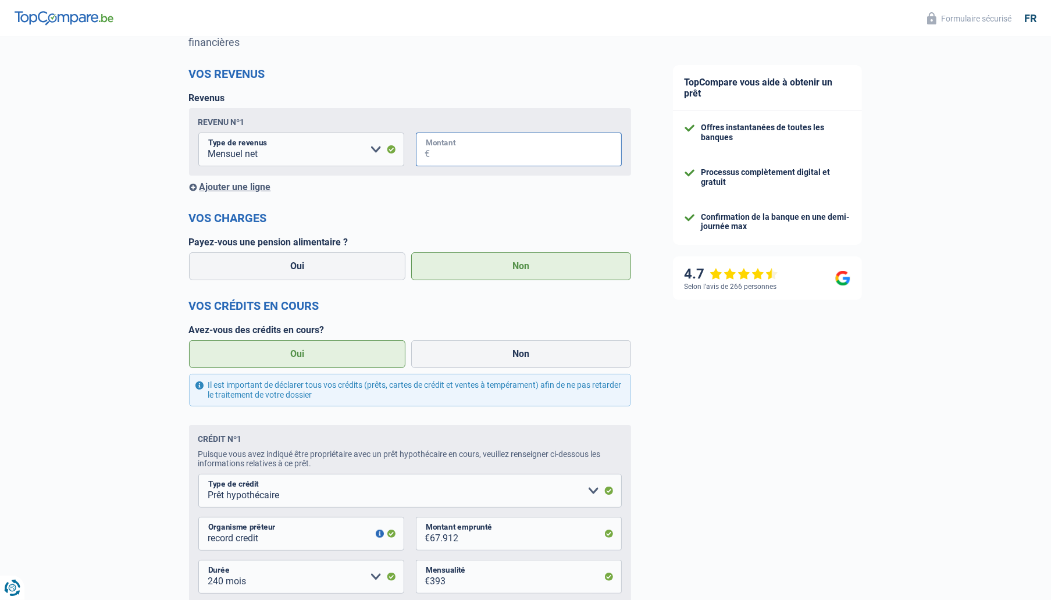
click at [486, 148] on input "Montant" at bounding box center [525, 150] width 191 height 34
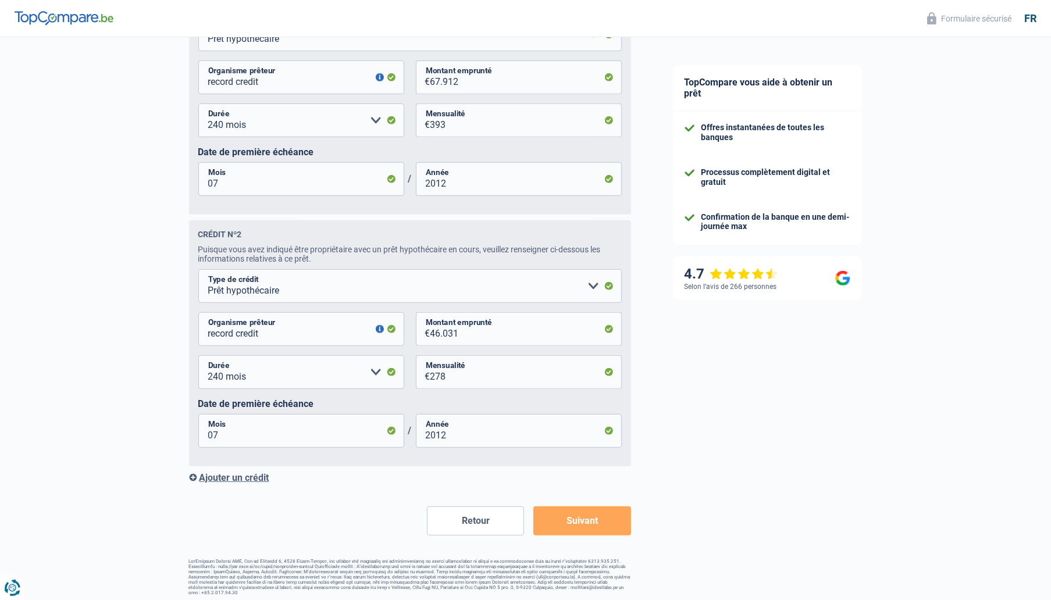
scroll to position [600, 0]
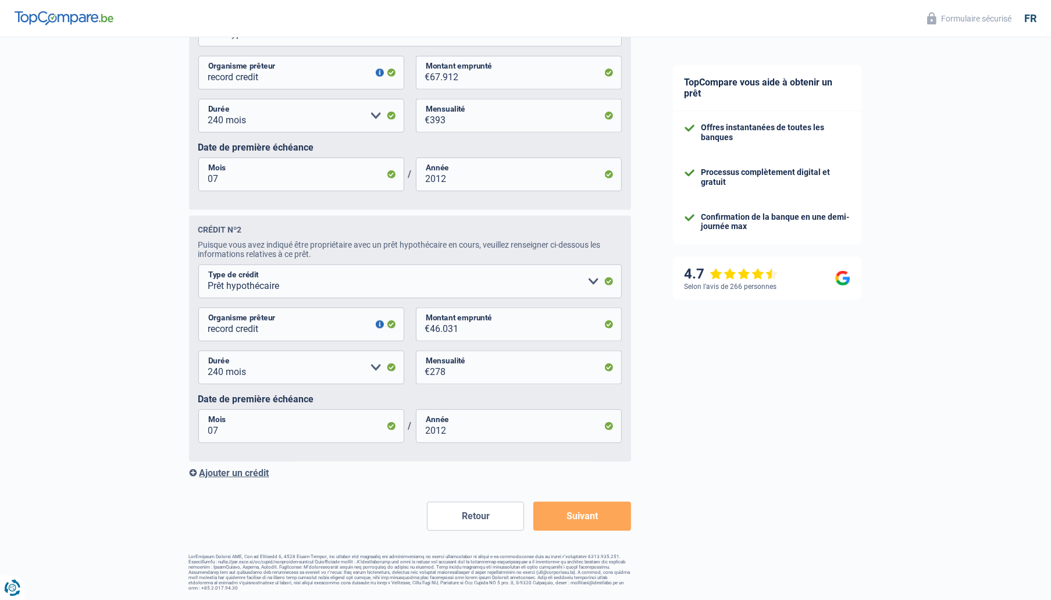
click at [601, 511] on button "Suivant" at bounding box center [581, 516] width 97 height 29
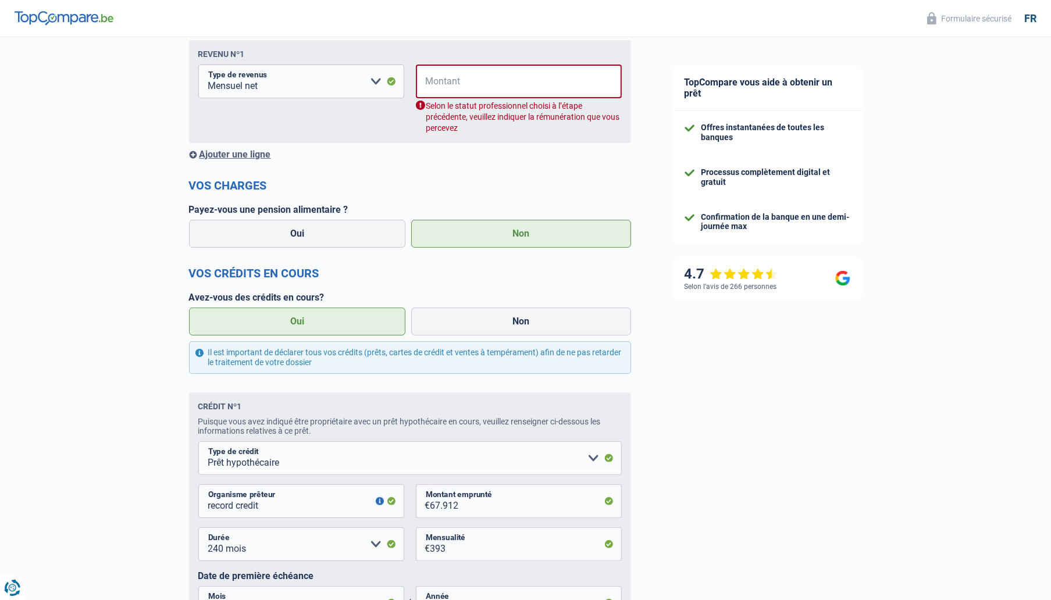
scroll to position [188, 0]
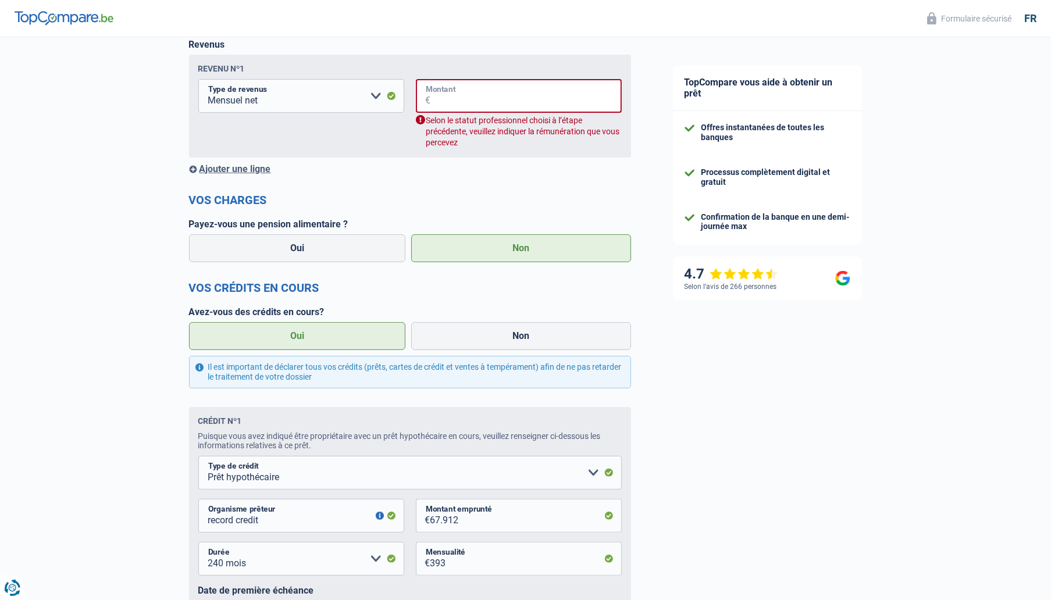
click at [452, 99] on input "Montant" at bounding box center [526, 96] width 191 height 34
click at [466, 100] on input "Montant" at bounding box center [526, 96] width 191 height 34
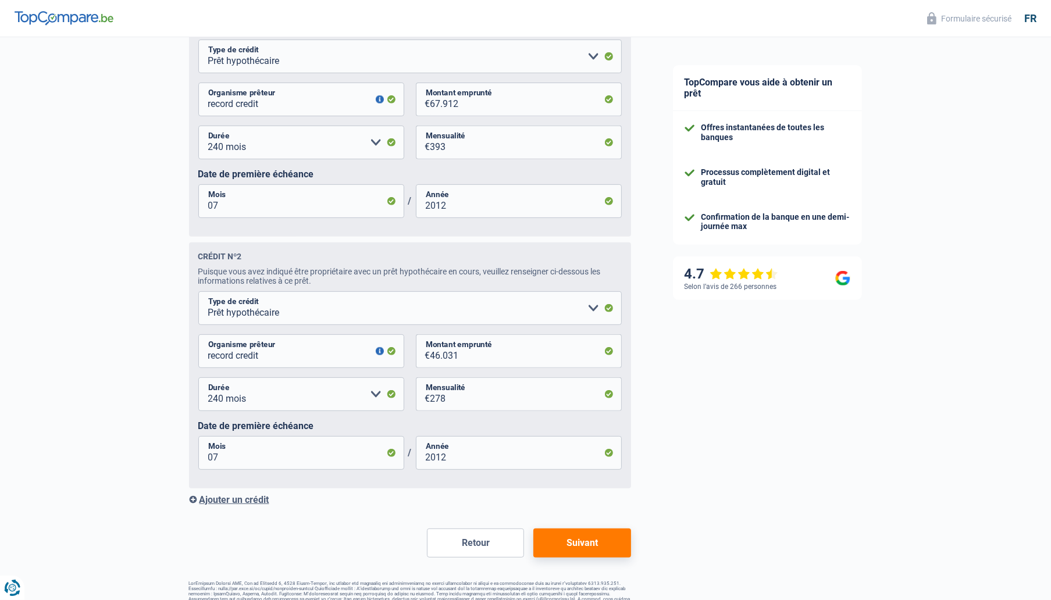
scroll to position [600, 0]
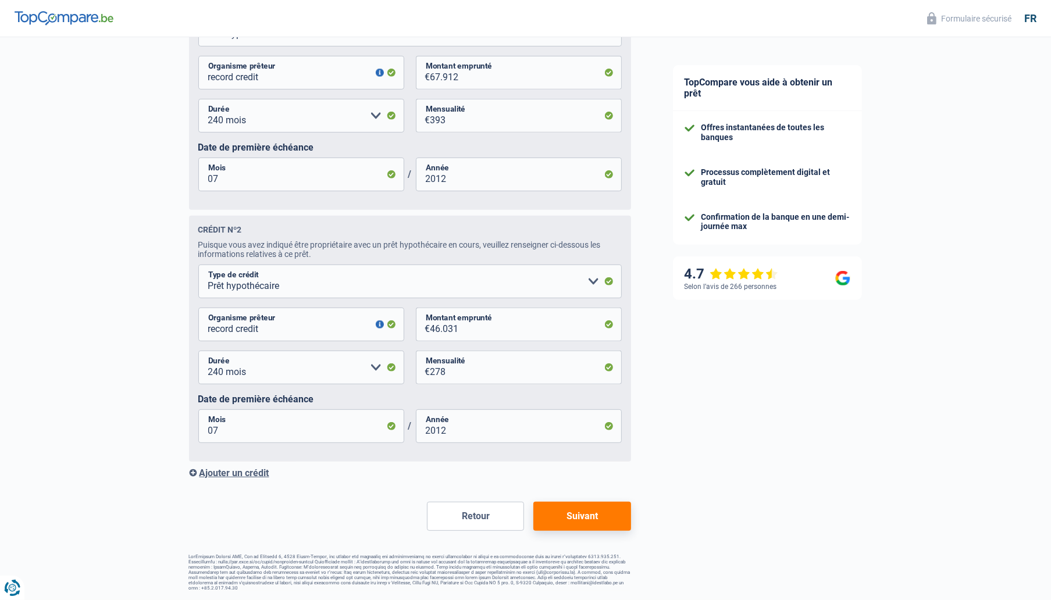
type input "3.160"
click at [582, 509] on button "Suivant" at bounding box center [581, 516] width 97 height 29
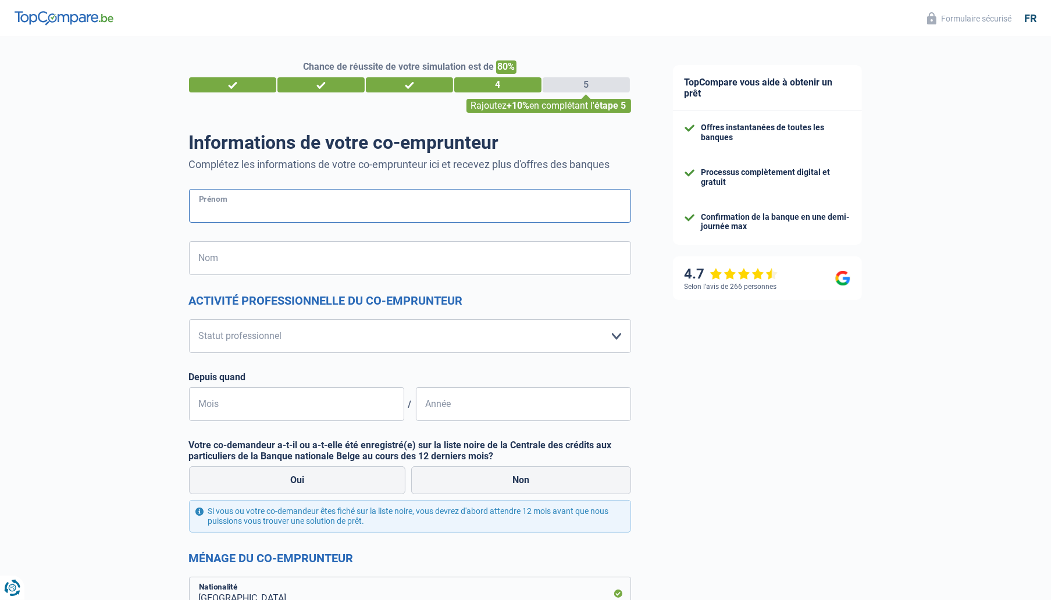
click at [346, 207] on input "Prénom" at bounding box center [410, 206] width 442 height 34
type input "marylene"
click at [320, 263] on input "Nom" at bounding box center [410, 258] width 442 height 34
type input "clivio"
click at [308, 336] on select "Ouvrier Employé privé Employé public Invalide Indépendant Pensionné Chômeur Mut…" at bounding box center [410, 336] width 442 height 34
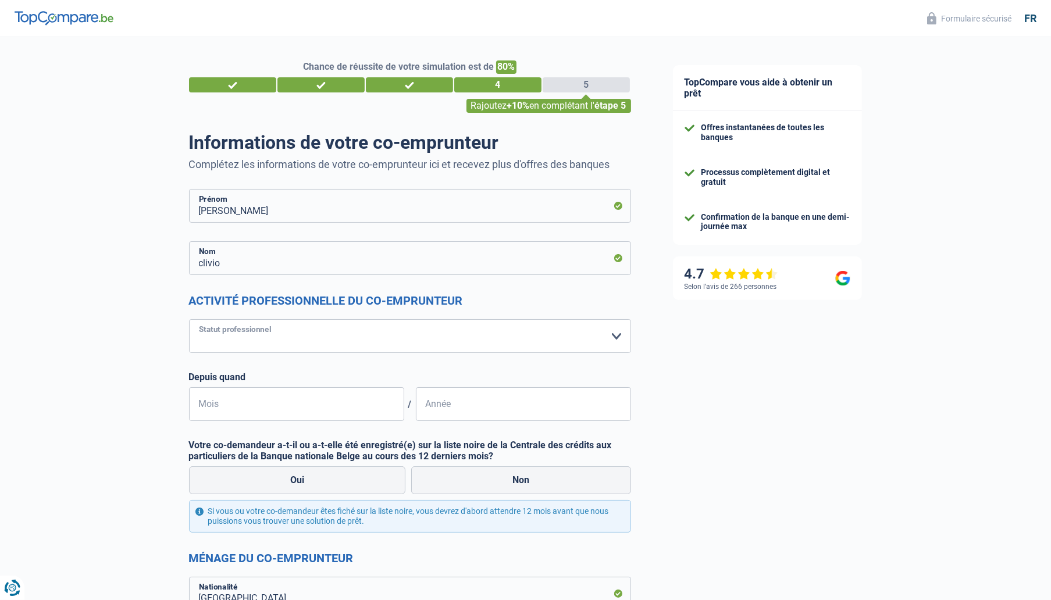
select select "worker"
click at [189, 319] on select "Ouvrier Employé privé Employé public Invalide Indépendant Pensionné Chômeur Mut…" at bounding box center [410, 336] width 442 height 34
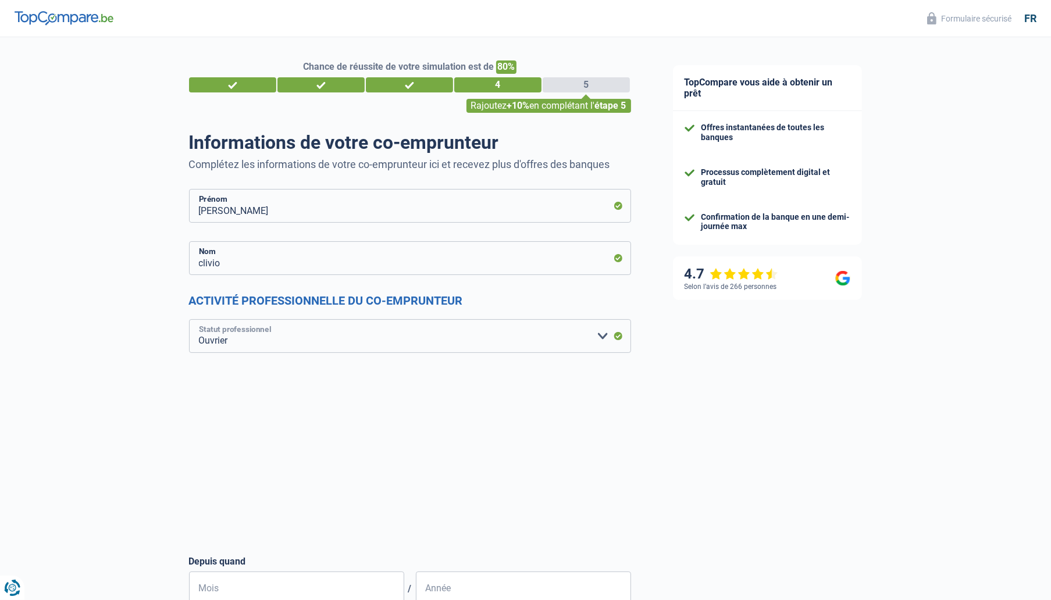
select select "netSalary"
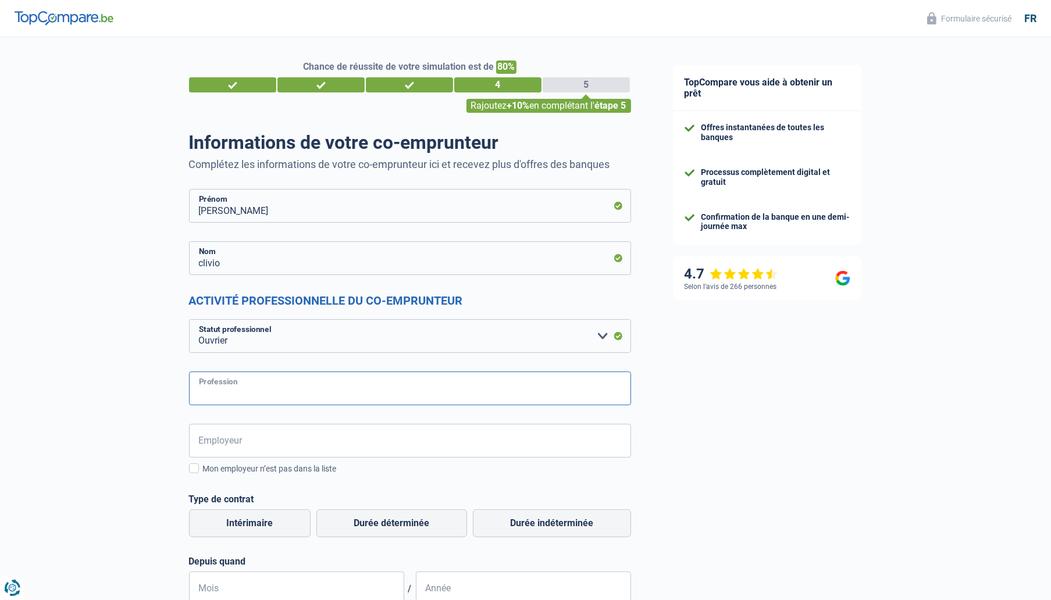
click at [309, 393] on input "Profession" at bounding box center [410, 389] width 442 height 34
type input "ouvrier production"
click at [295, 442] on input "Employeur" at bounding box center [410, 441] width 442 height 34
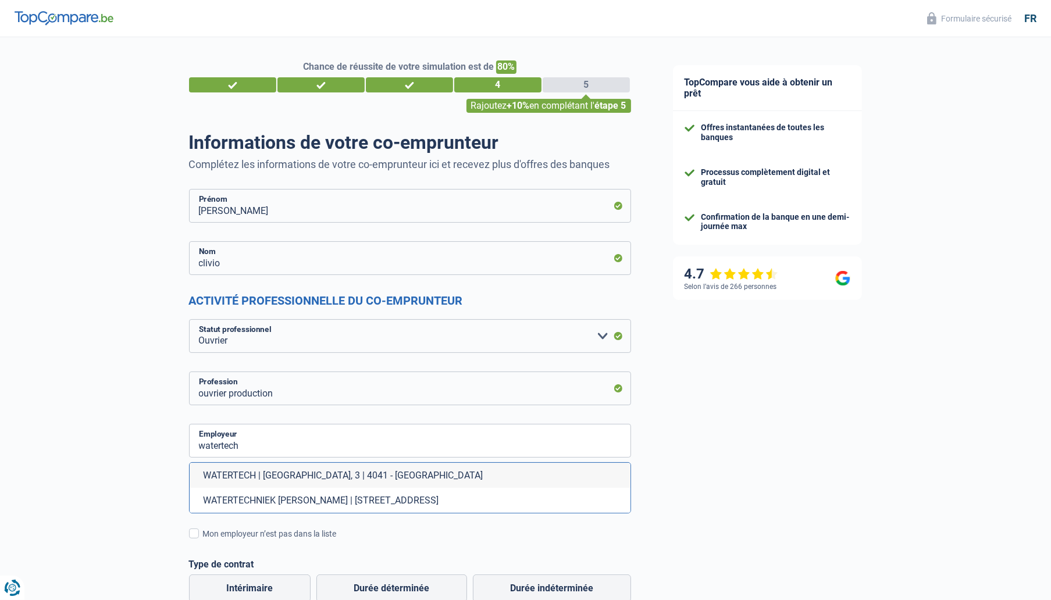
click at [330, 475] on li "WATERTECH | Route de Tilice, 3 | 4041 - Herstal" at bounding box center [410, 475] width 441 height 25
type input "WATERTECH | Route de Tilice, 3 | 4041 - Herstal"
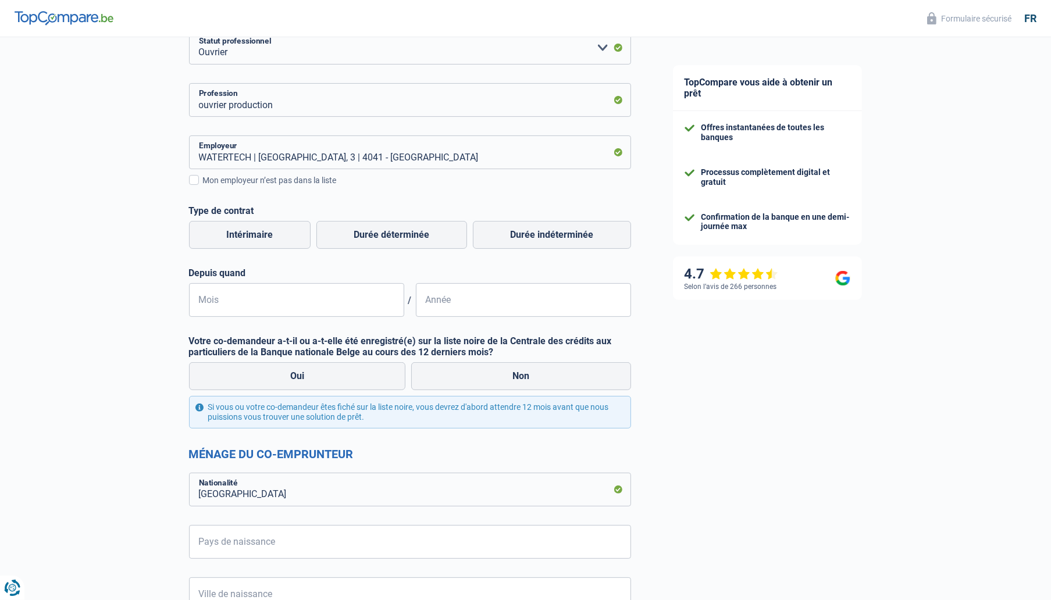
scroll to position [291, 0]
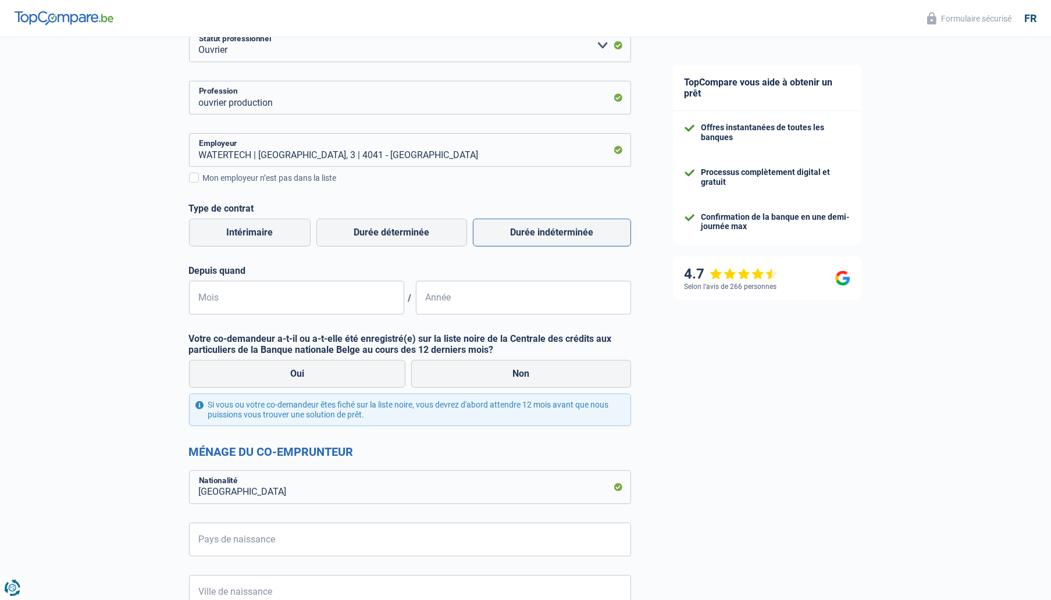
click at [576, 234] on label "Durée indéterminée" at bounding box center [552, 233] width 158 height 28
click at [576, 234] on input "Durée indéterminée" at bounding box center [552, 233] width 158 height 28
radio input "true"
click at [341, 308] on input "Mois" at bounding box center [296, 298] width 215 height 34
click at [287, 302] on input "Mois" at bounding box center [296, 298] width 215 height 34
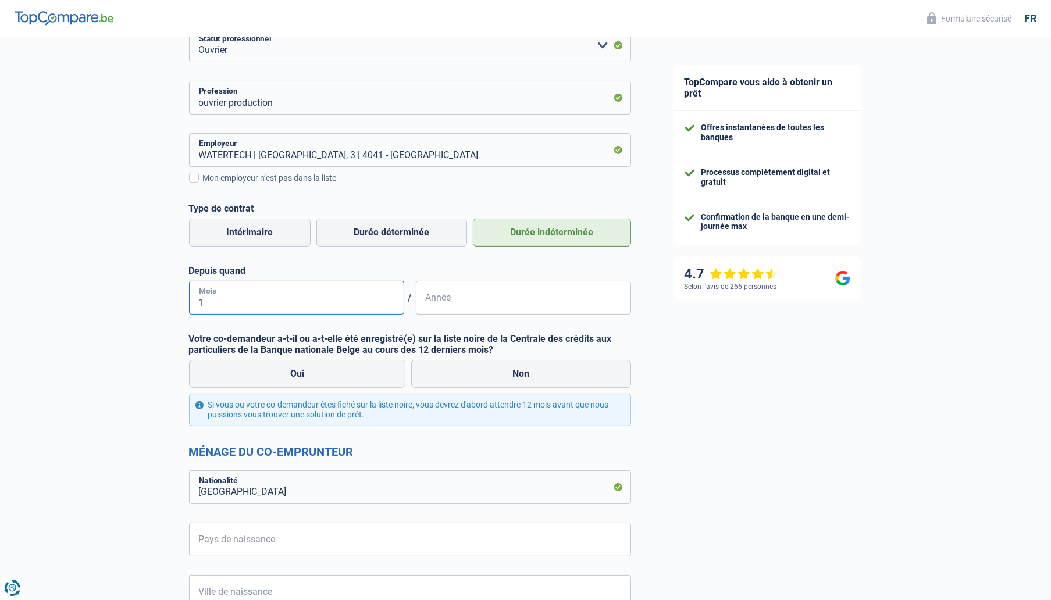
type input "12"
type input "2017"
click at [522, 374] on label "Non" at bounding box center [521, 374] width 220 height 28
click at [522, 374] on input "Non" at bounding box center [521, 374] width 220 height 28
radio input "true"
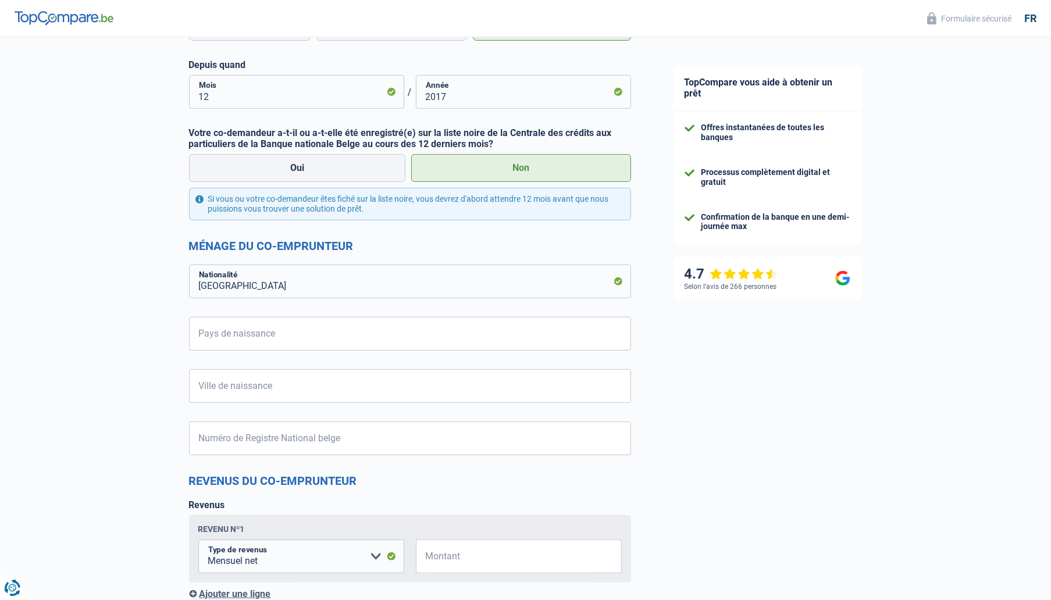
scroll to position [523, 0]
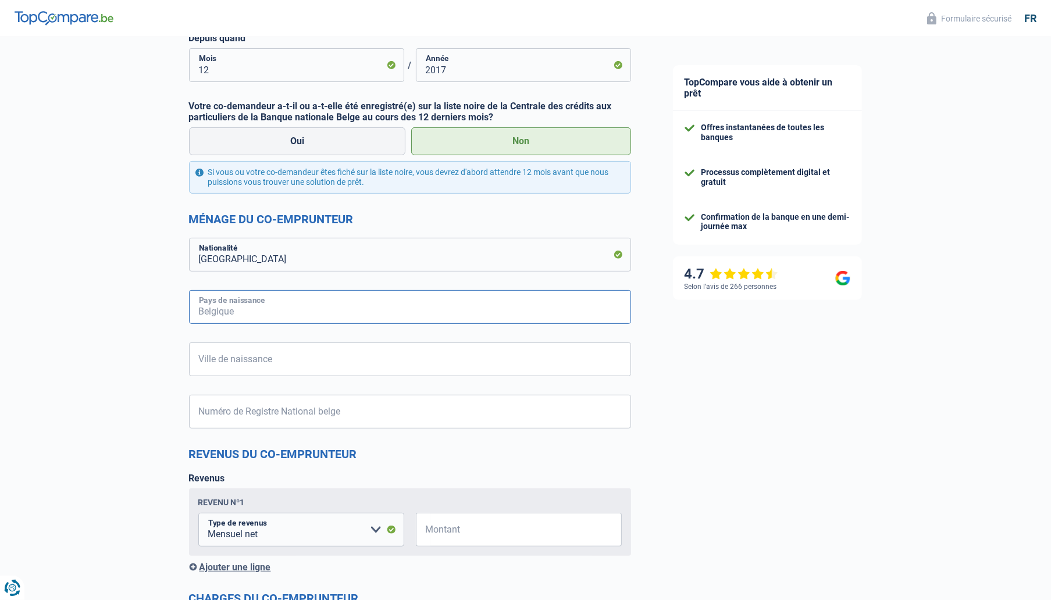
click at [244, 308] on input "Pays de naissance" at bounding box center [410, 307] width 442 height 34
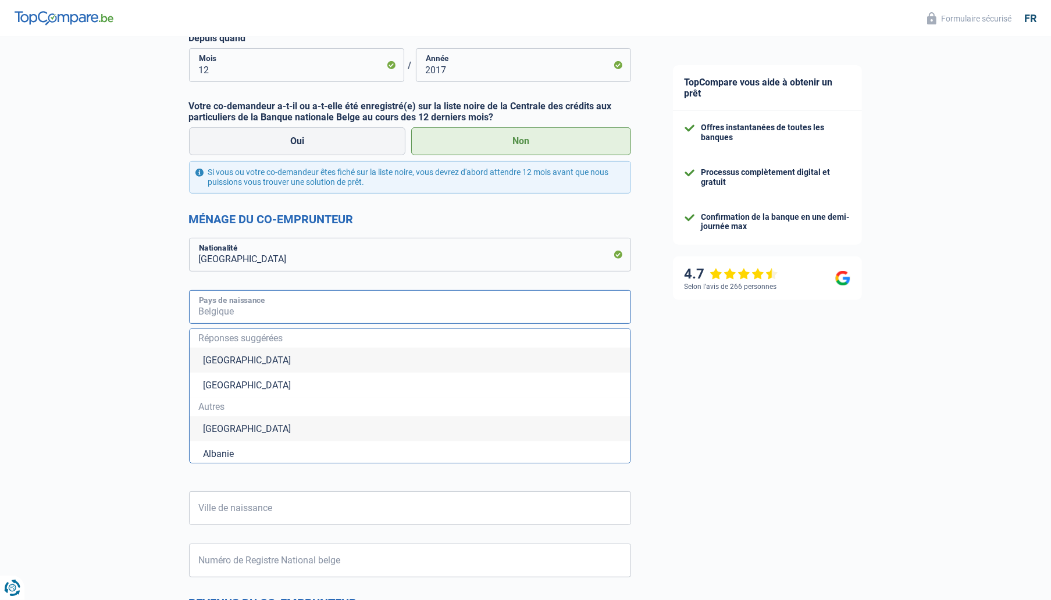
type input "Belgique"
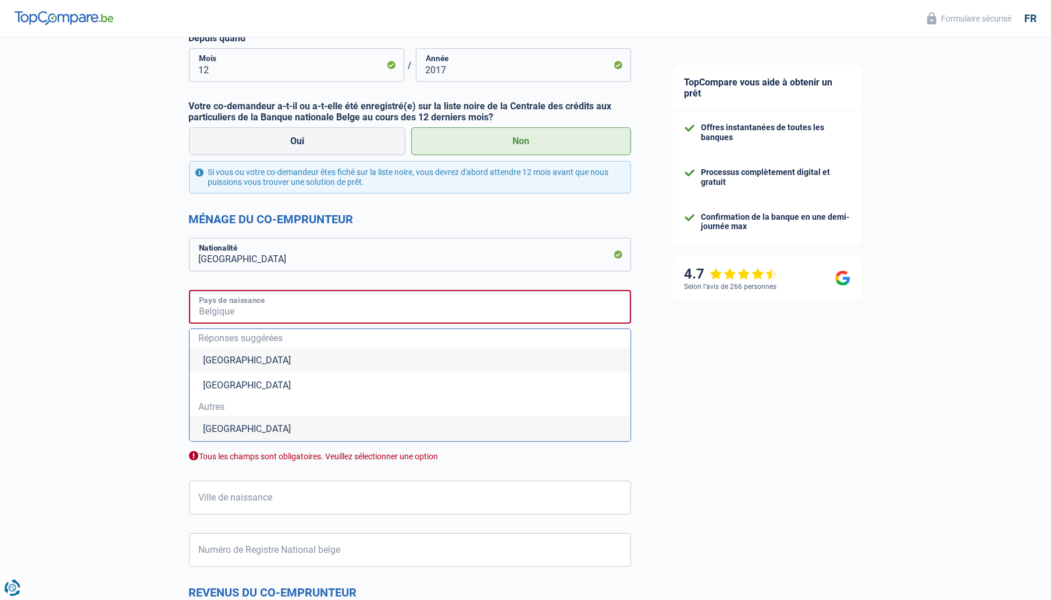
type input "Belgique"
click at [238, 359] on li "Belgique" at bounding box center [410, 360] width 441 height 25
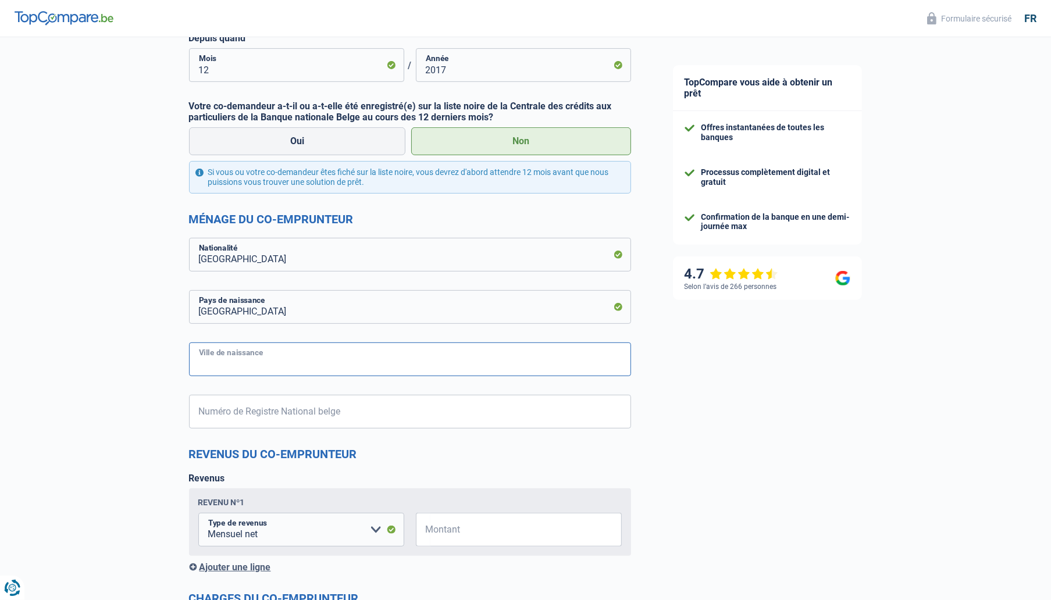
click at [301, 365] on input "Ville de naissance" at bounding box center [410, 360] width 442 height 34
click at [246, 361] on input "haccourt" at bounding box center [410, 360] width 442 height 34
drag, startPoint x: 267, startPoint y: 368, endPoint x: 177, endPoint y: 359, distance: 90.5
click at [177, 359] on div "Chance de réussite de votre simulation est de 80% 1 2 3 4 5 Rajoutez +10% en co…" at bounding box center [326, 206] width 652 height 1394
type input "liège"
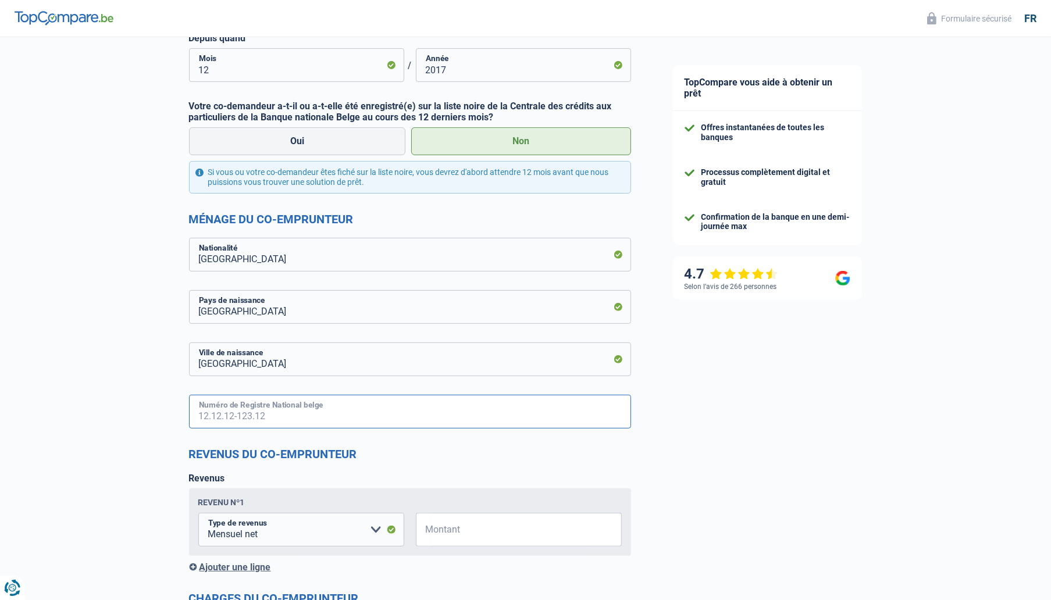
click at [335, 419] on input "Numéro de Registre National belge" at bounding box center [410, 412] width 442 height 34
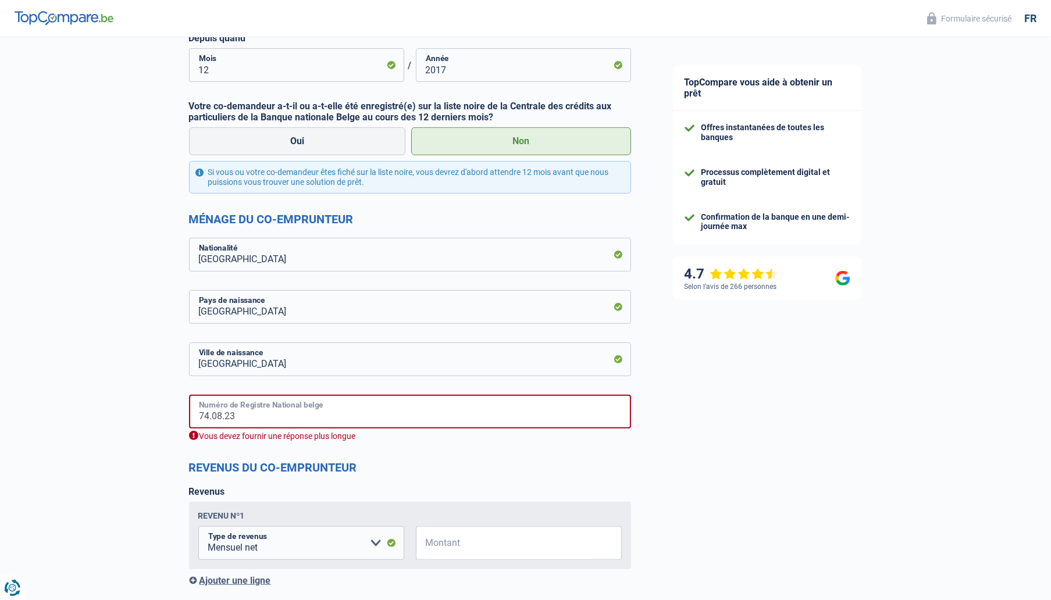
click at [241, 415] on input "74.08.23" at bounding box center [410, 412] width 442 height 34
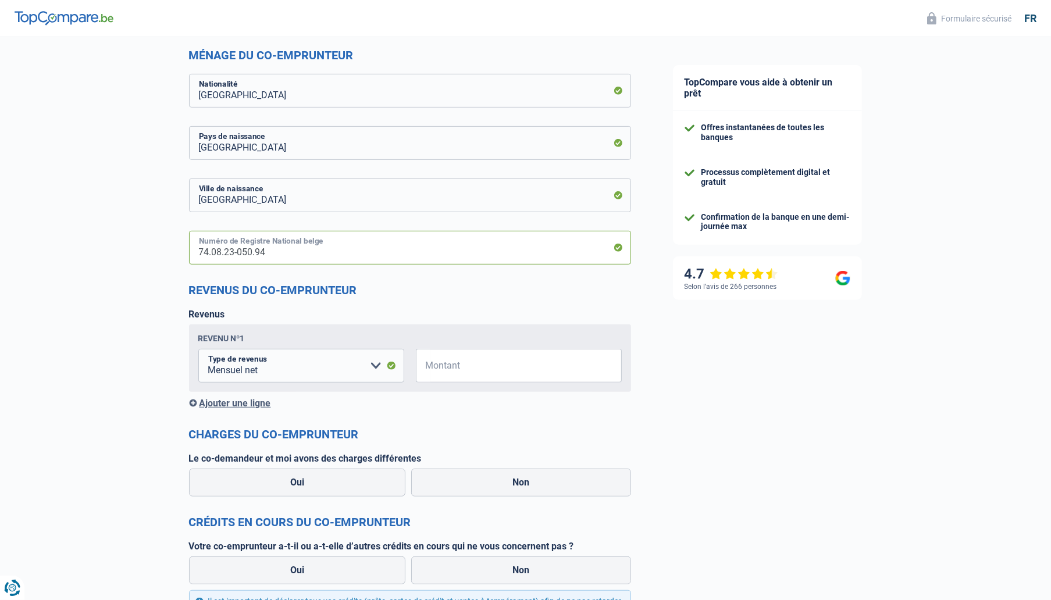
scroll to position [698, 0]
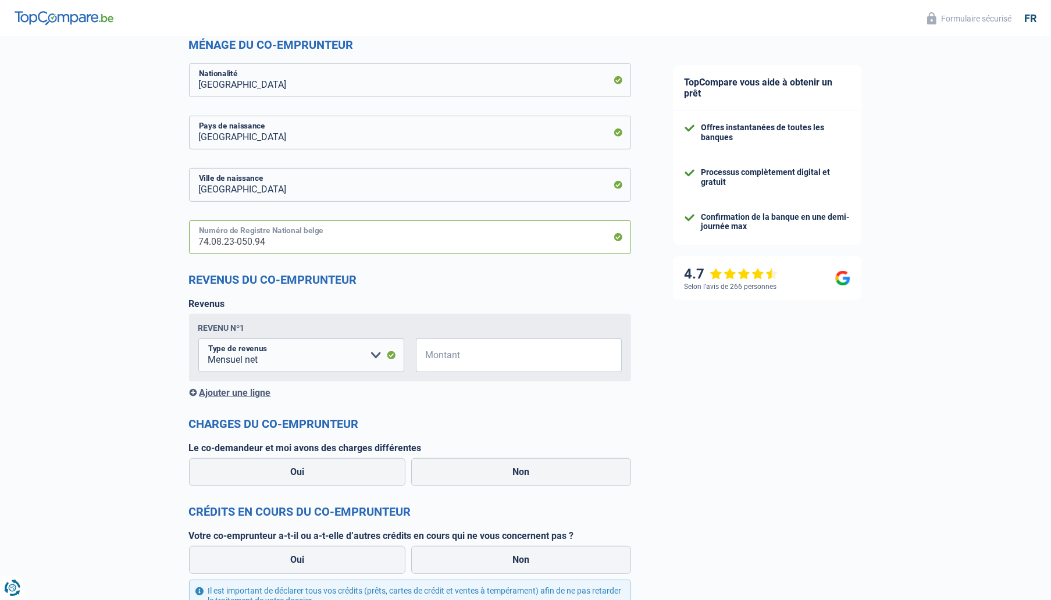
type input "74.08.23-050.94"
click at [436, 359] on input "Montant" at bounding box center [525, 355] width 191 height 34
click at [440, 355] on input "Montant" at bounding box center [525, 355] width 191 height 34
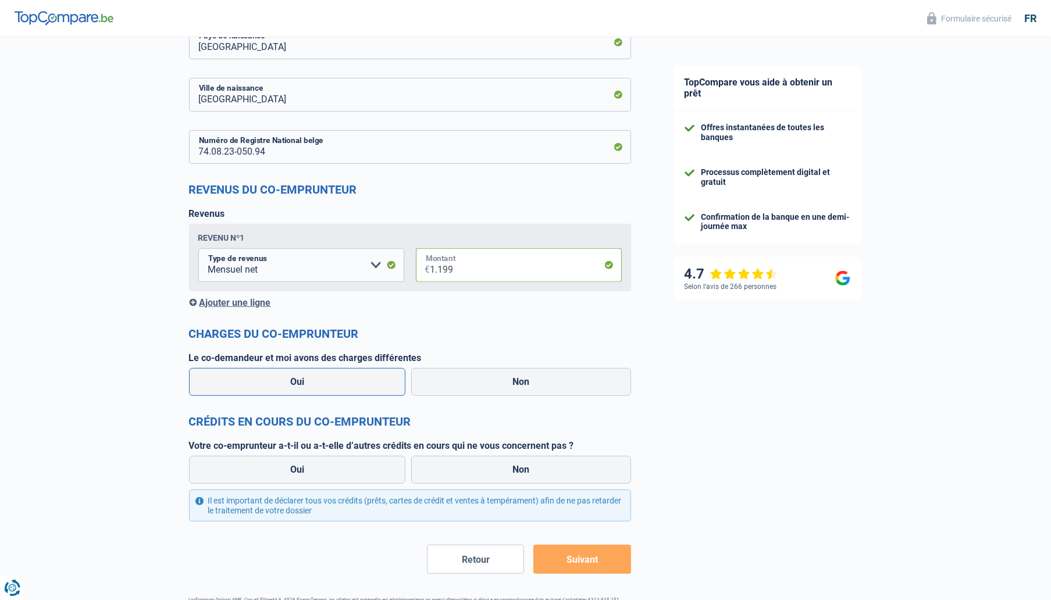
scroll to position [814, 0]
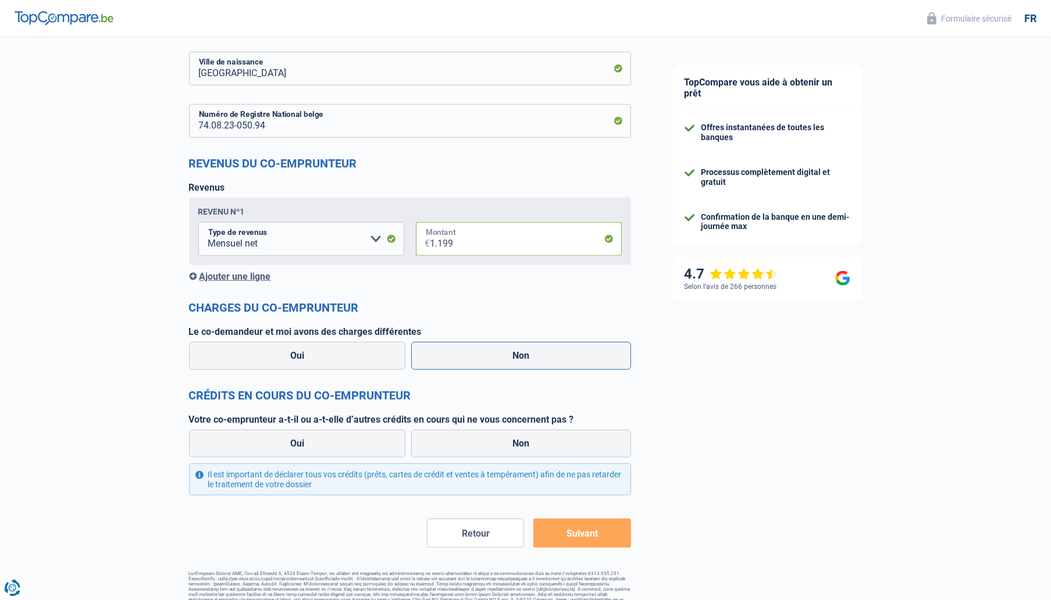
type input "1.199"
click at [490, 357] on label "Non" at bounding box center [521, 356] width 220 height 28
click at [490, 357] on input "Non" at bounding box center [521, 356] width 220 height 28
radio input "true"
click at [511, 445] on label "Non" at bounding box center [521, 444] width 220 height 28
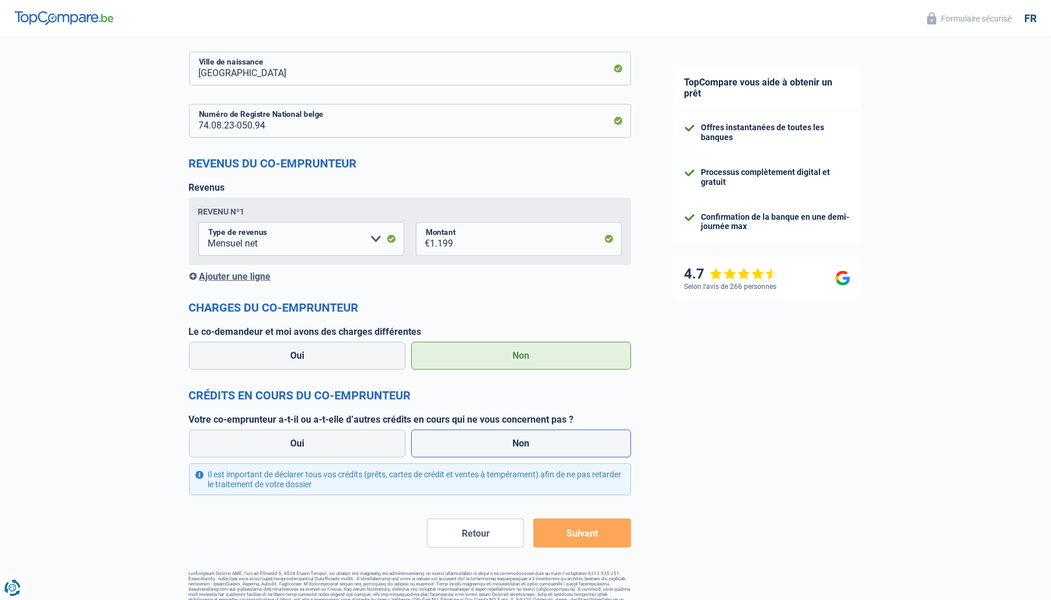
click at [511, 445] on input "Non" at bounding box center [521, 444] width 220 height 28
radio input "true"
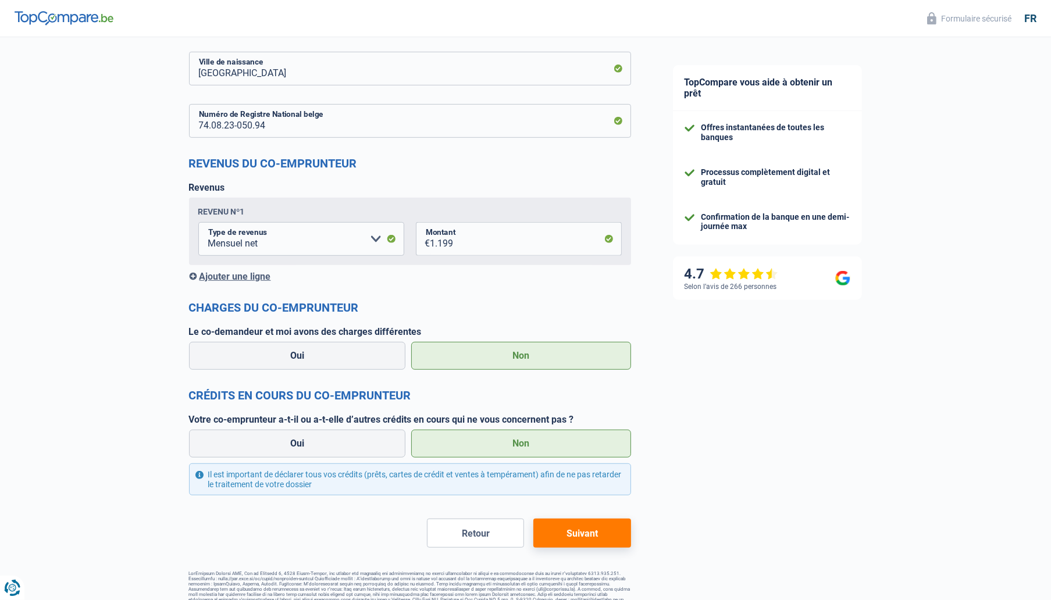
click at [582, 537] on button "Suivant" at bounding box center [581, 533] width 97 height 29
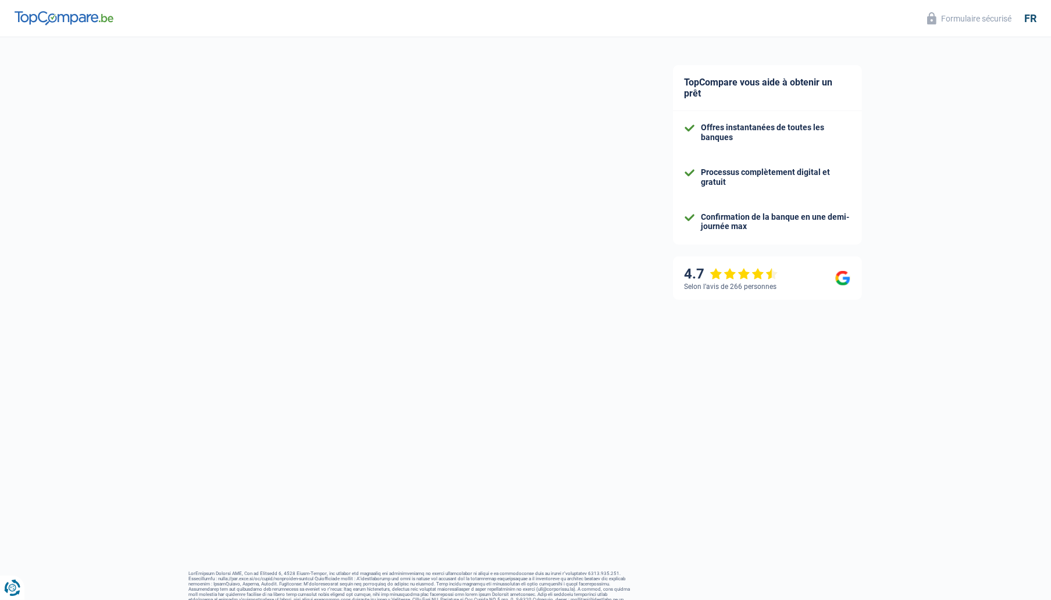
select select "renovation"
select select "120"
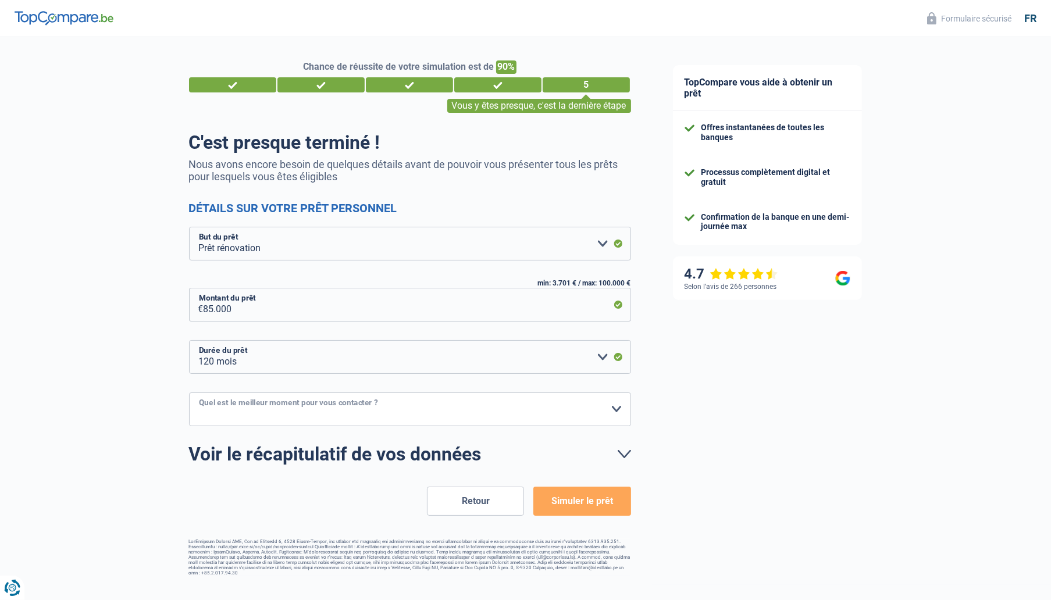
click at [284, 411] on select "10h-12h 12h-14h 14h-16h 16h-18h Veuillez sélectionner une option" at bounding box center [410, 410] width 442 height 34
select select "10-12"
click at [189, 393] on select "10h-12h 12h-14h 14h-16h 16h-18h Veuillez sélectionner une option" at bounding box center [410, 410] width 442 height 34
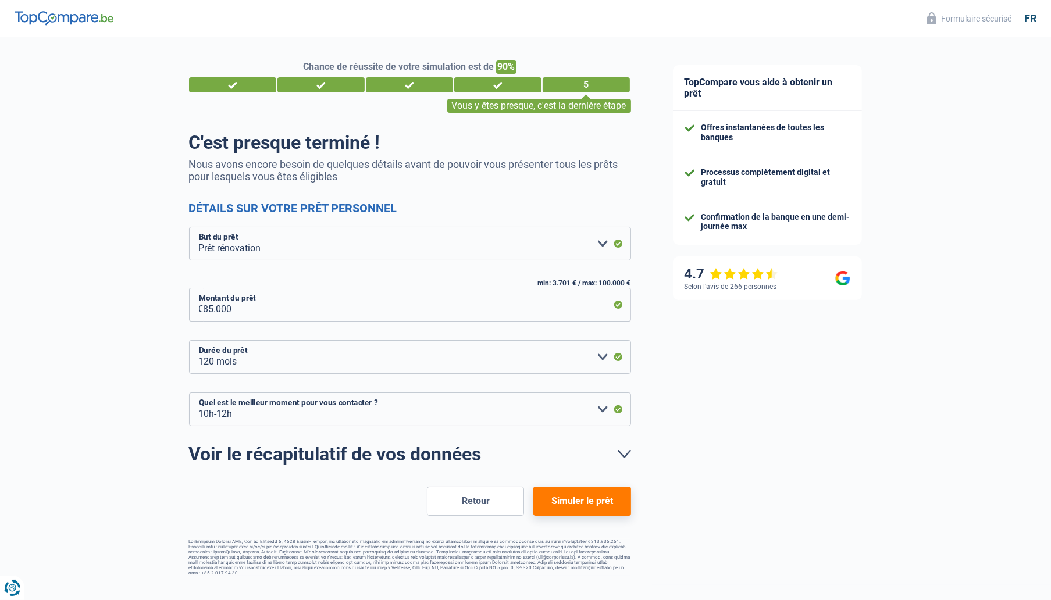
click at [592, 503] on button "Simuler le prêt" at bounding box center [581, 501] width 97 height 29
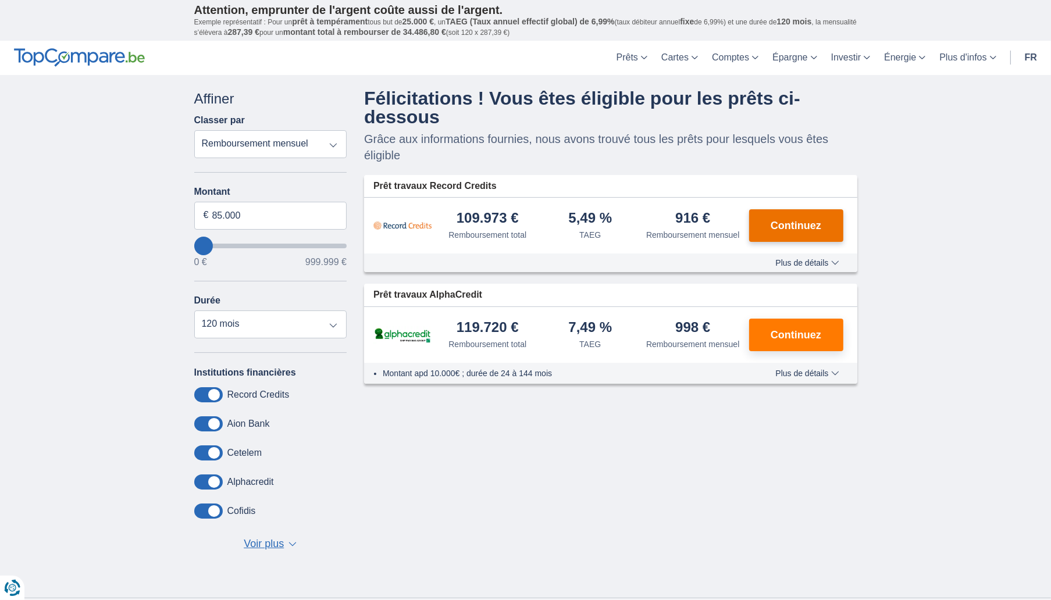
click at [790, 220] on span "Continuez" at bounding box center [796, 225] width 51 height 10
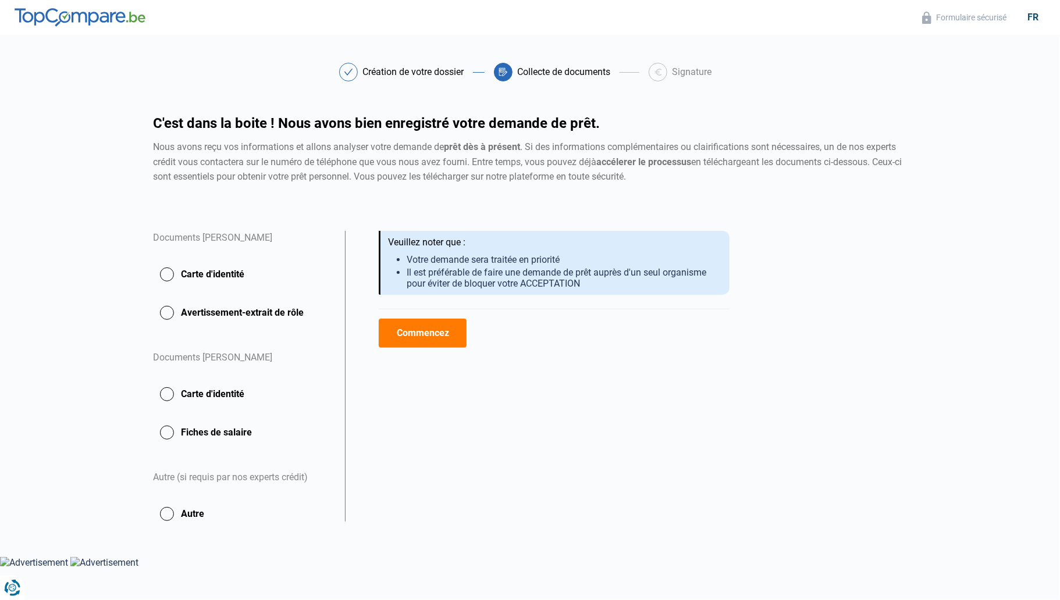
click at [165, 391] on button "Carte d'identité" at bounding box center [242, 394] width 178 height 29
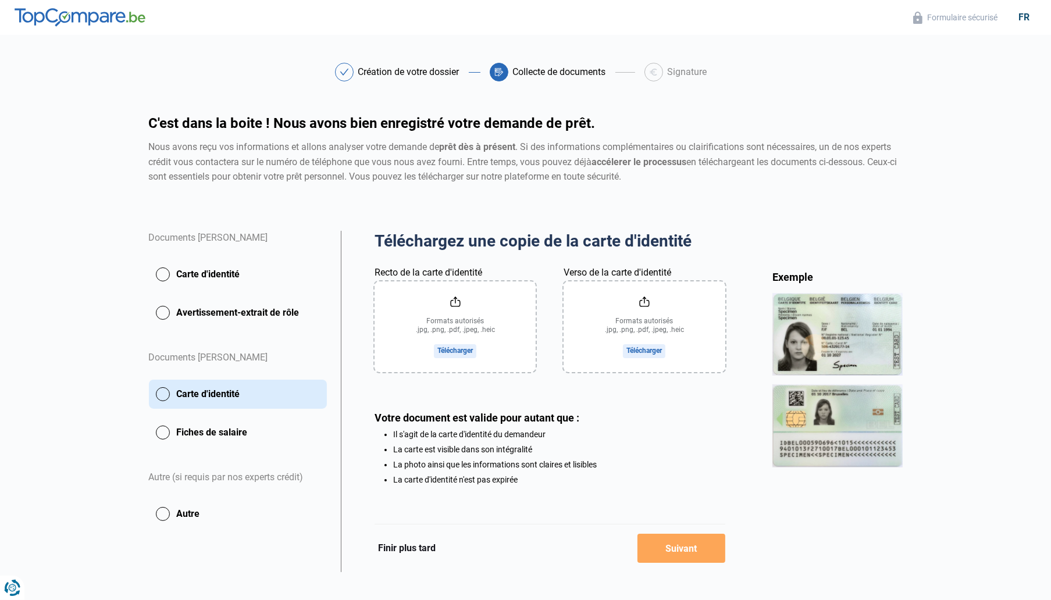
click at [163, 432] on button "Fiches de salaire" at bounding box center [238, 432] width 178 height 29
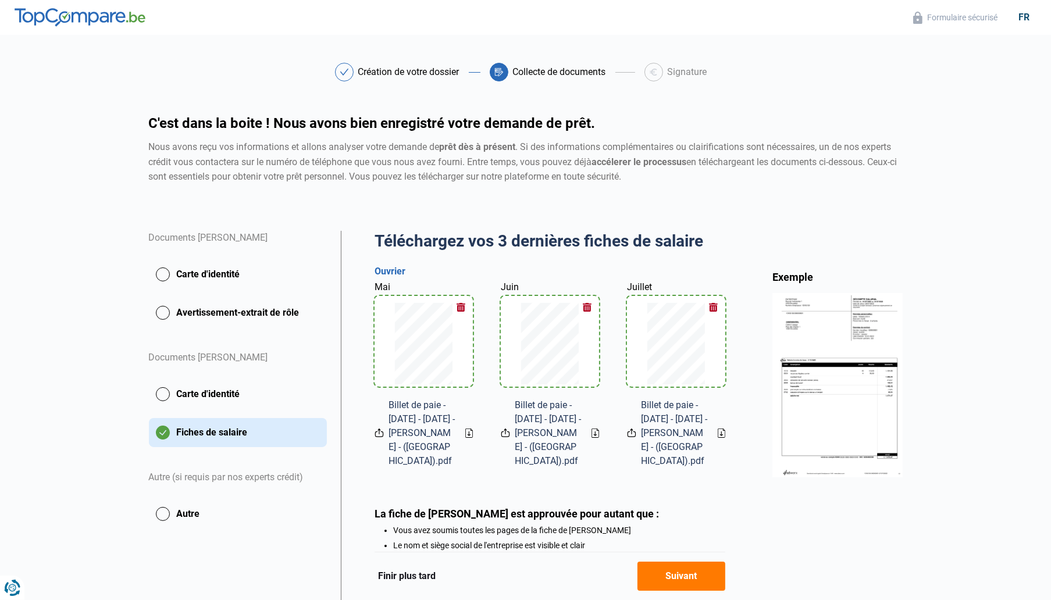
click at [696, 573] on button "Suivant" at bounding box center [681, 576] width 88 height 29
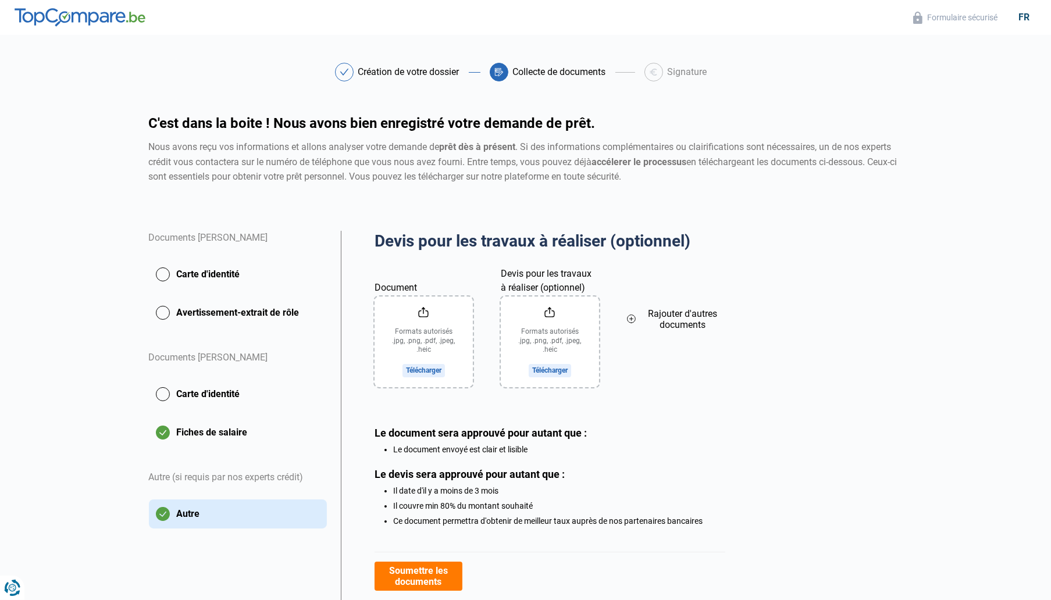
click at [162, 311] on button "Avertissement-extrait de rôle" at bounding box center [238, 312] width 178 height 29
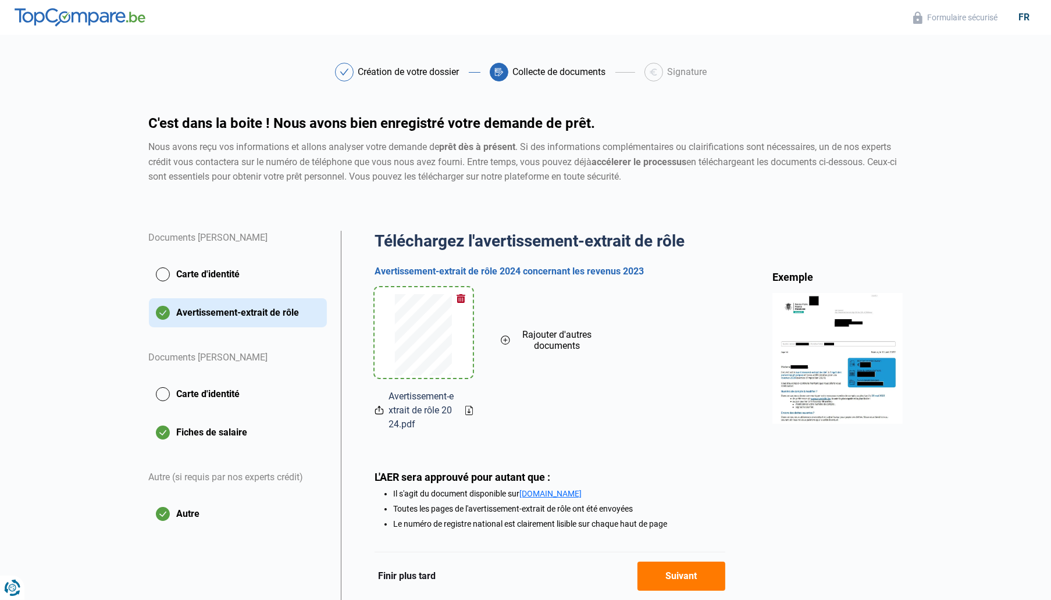
click at [160, 269] on button "Carte d'identité" at bounding box center [238, 274] width 178 height 29
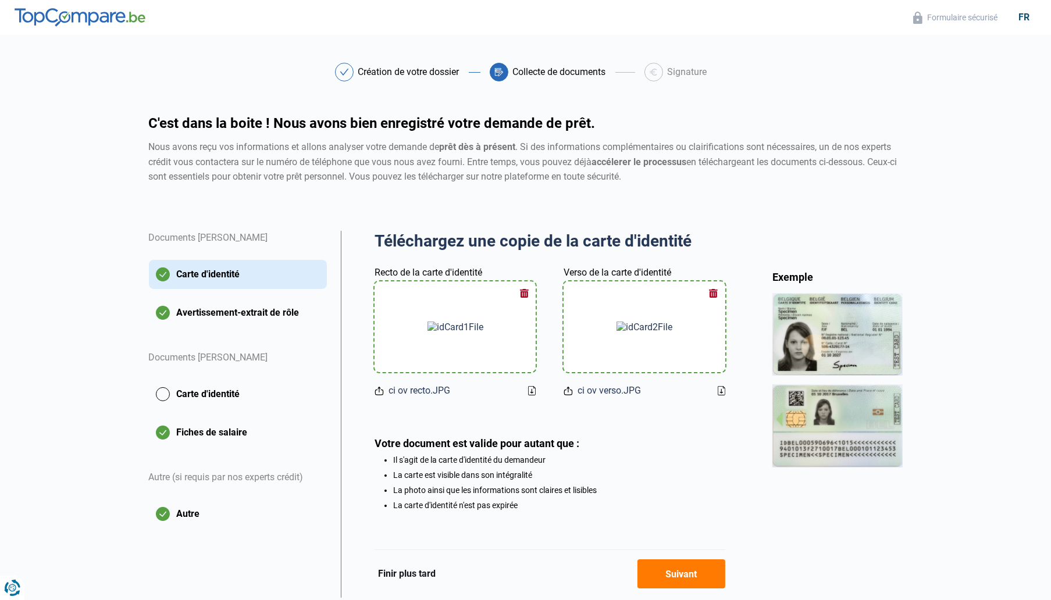
click at [666, 566] on button "Suivant" at bounding box center [681, 573] width 88 height 29
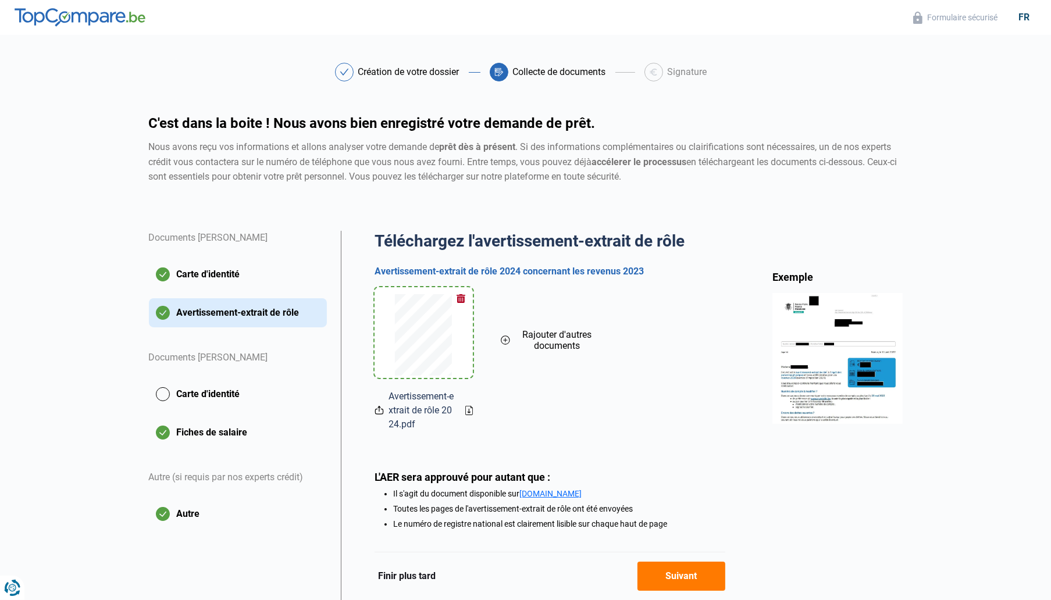
click at [680, 572] on button "Suivant" at bounding box center [681, 576] width 88 height 29
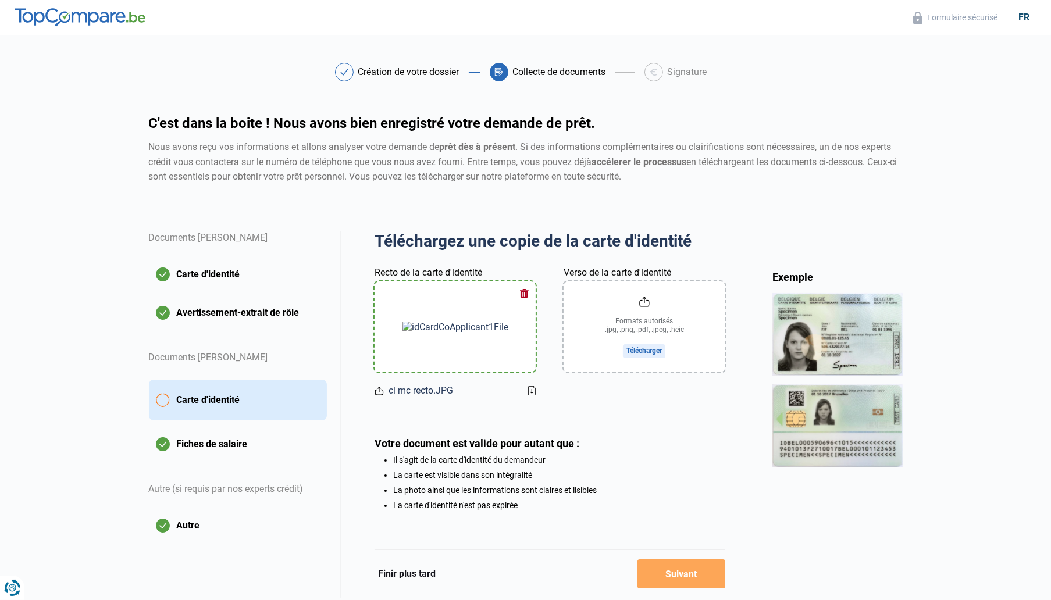
type input "C:\fakepath\ci mc recto.JPG"
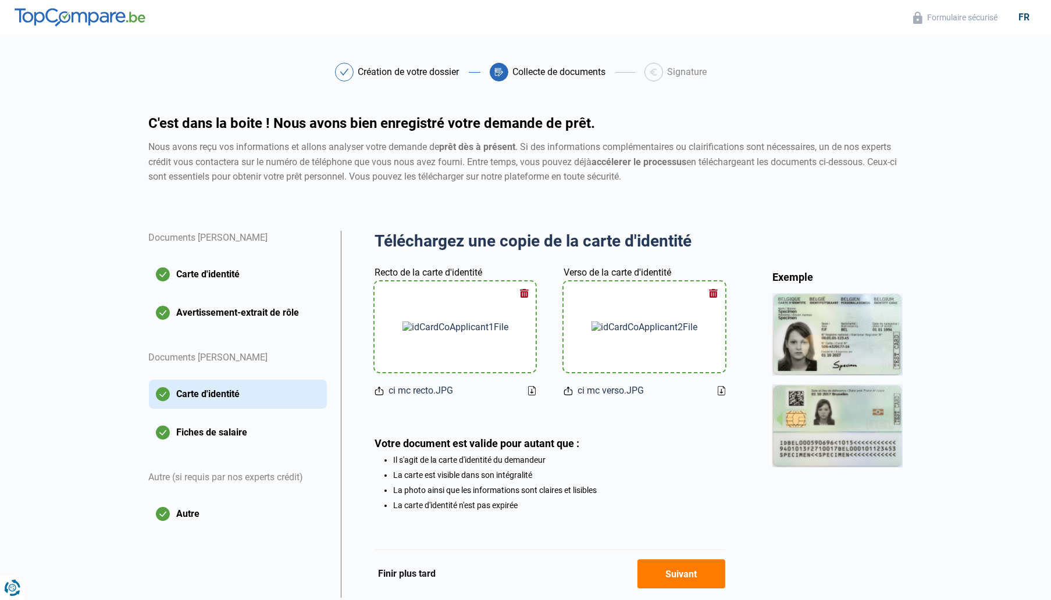
click at [686, 571] on button "Suivant" at bounding box center [681, 573] width 88 height 29
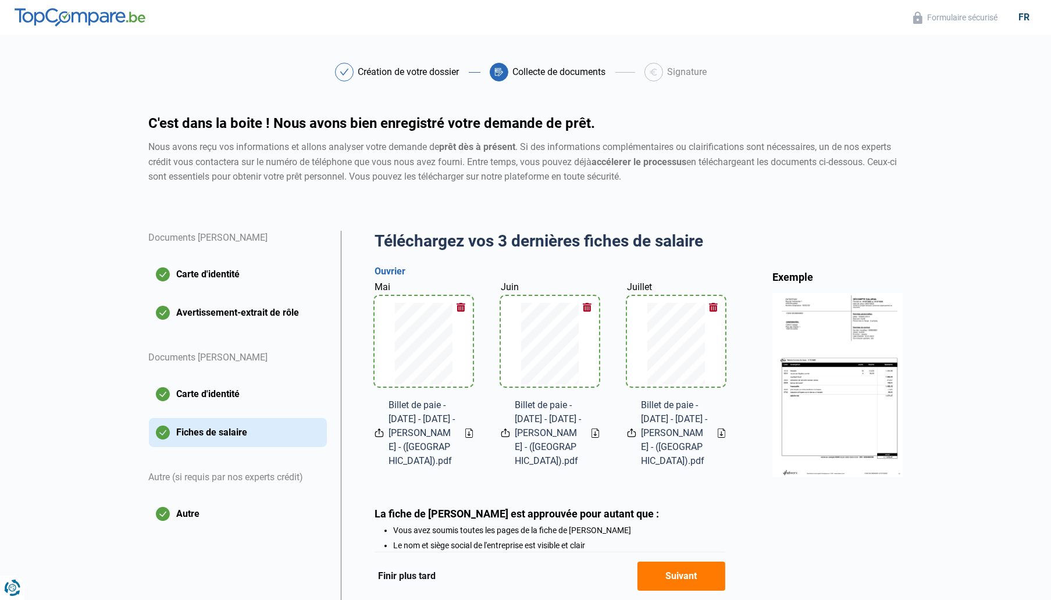
click at [675, 575] on button "Suivant" at bounding box center [681, 576] width 88 height 29
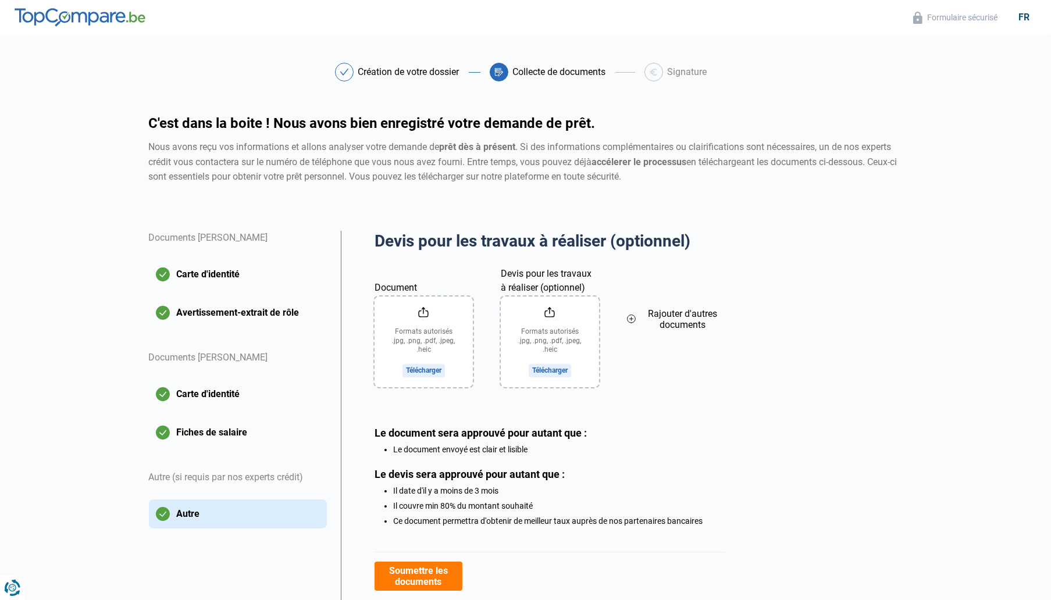
click at [441, 574] on button "Soumettre les documents" at bounding box center [419, 576] width 88 height 29
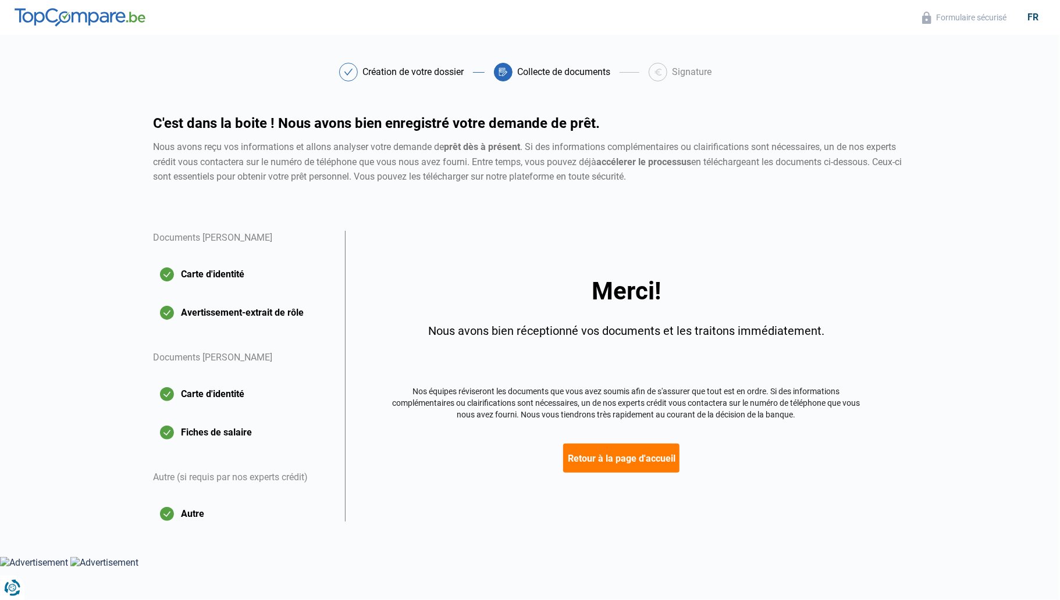
click at [592, 459] on button "Retour à la page d'accueil" at bounding box center [621, 458] width 116 height 29
